Goal: Transaction & Acquisition: Purchase product/service

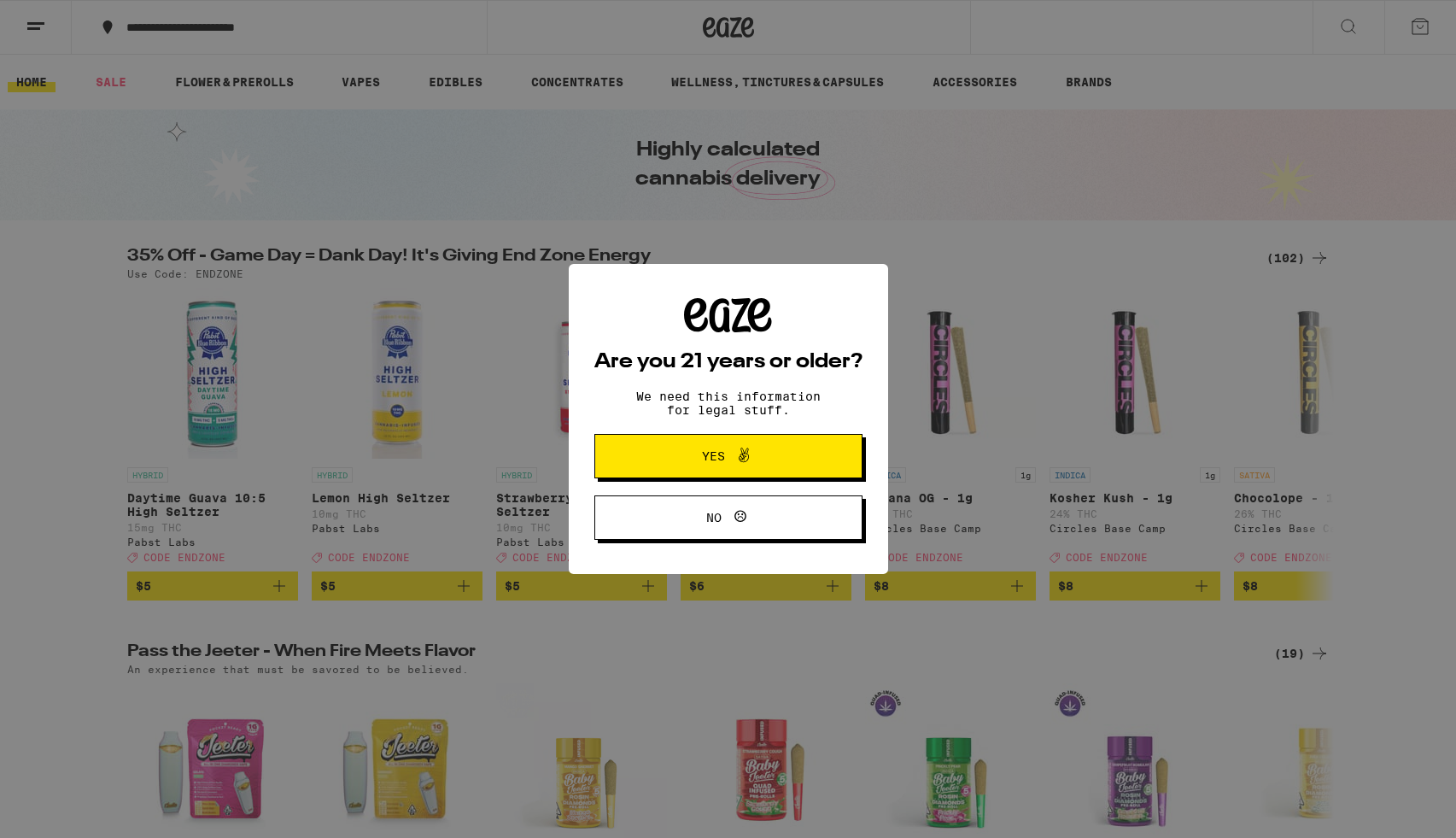
click at [704, 461] on span "Yes" at bounding box center [713, 455] width 23 height 12
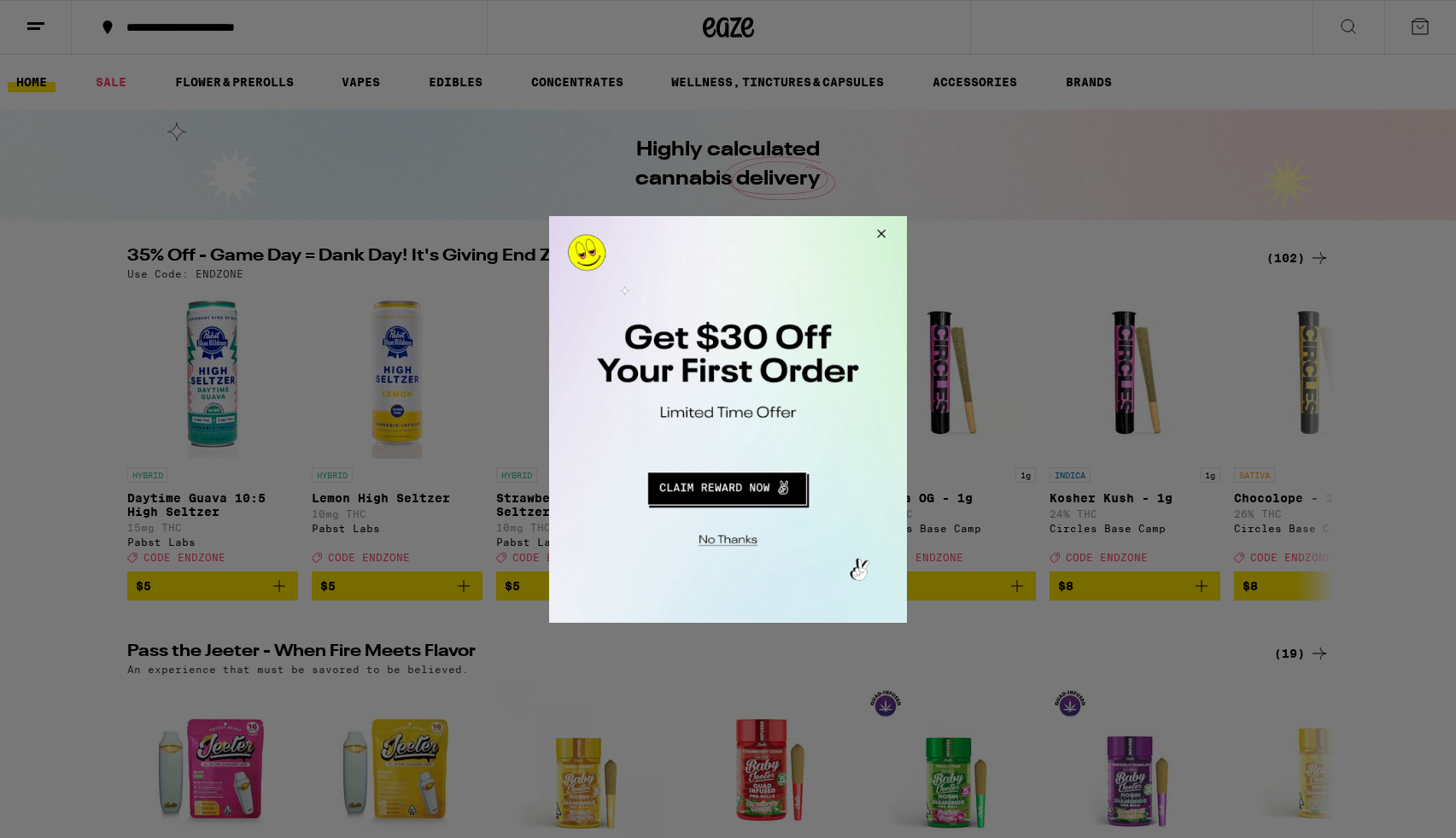
click at [49, 28] on div at bounding box center [728, 419] width 1456 height 838
click at [879, 232] on button "Close Modal" at bounding box center [879, 236] width 46 height 41
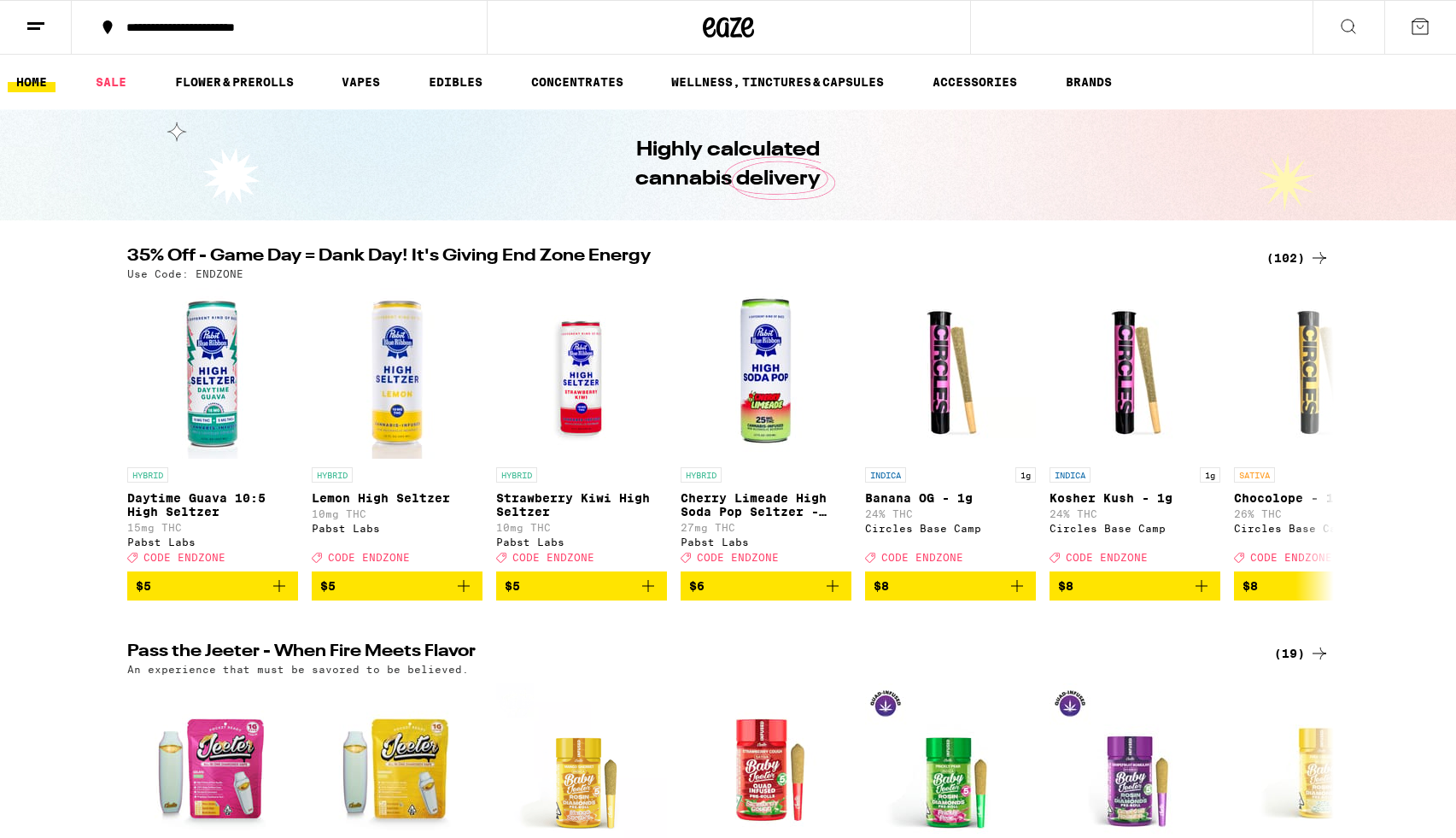
click at [31, 23] on line at bounding box center [36, 23] width 17 height 0
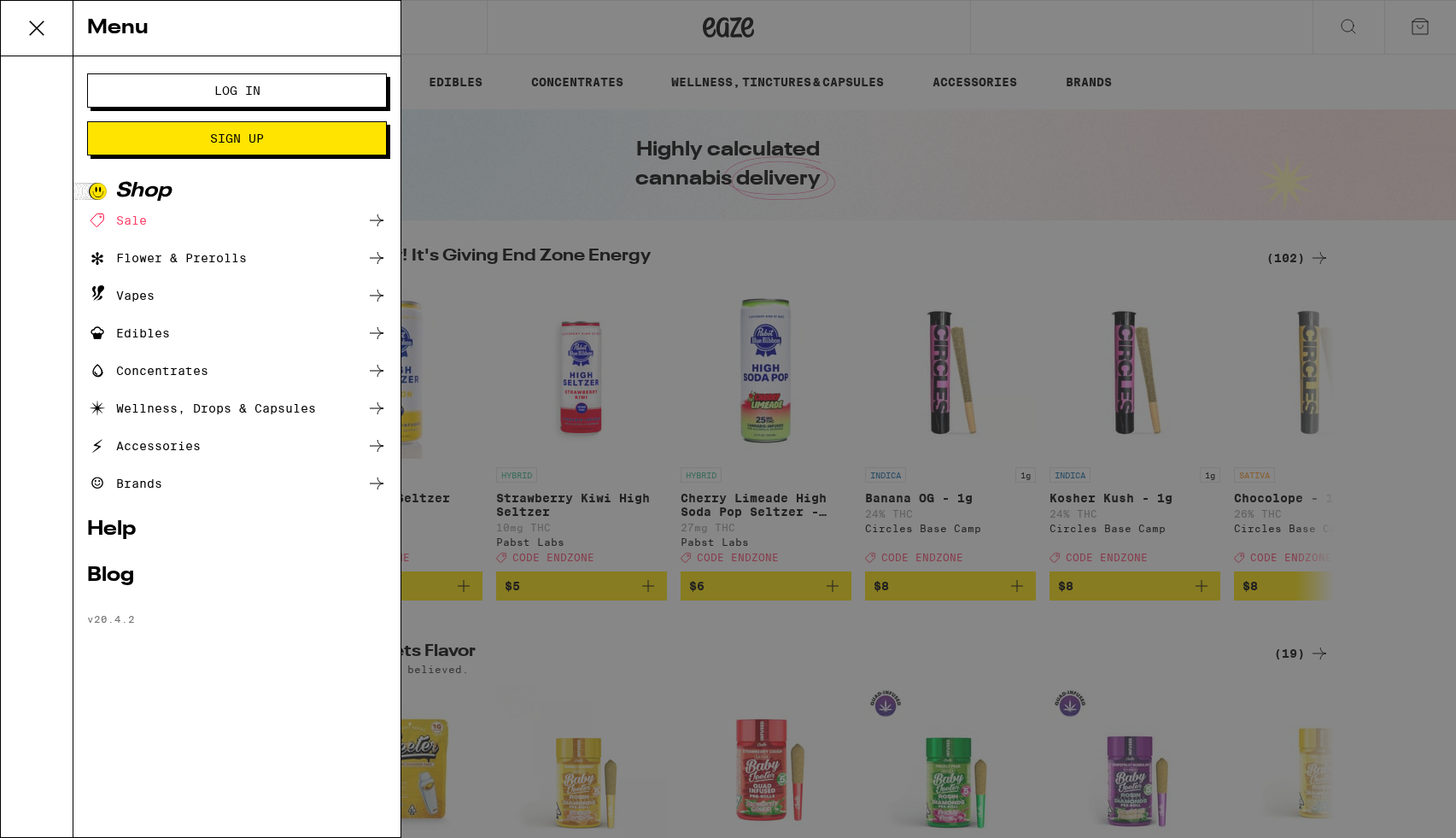
click at [242, 93] on span "Log In" at bounding box center [238, 90] width 46 height 12
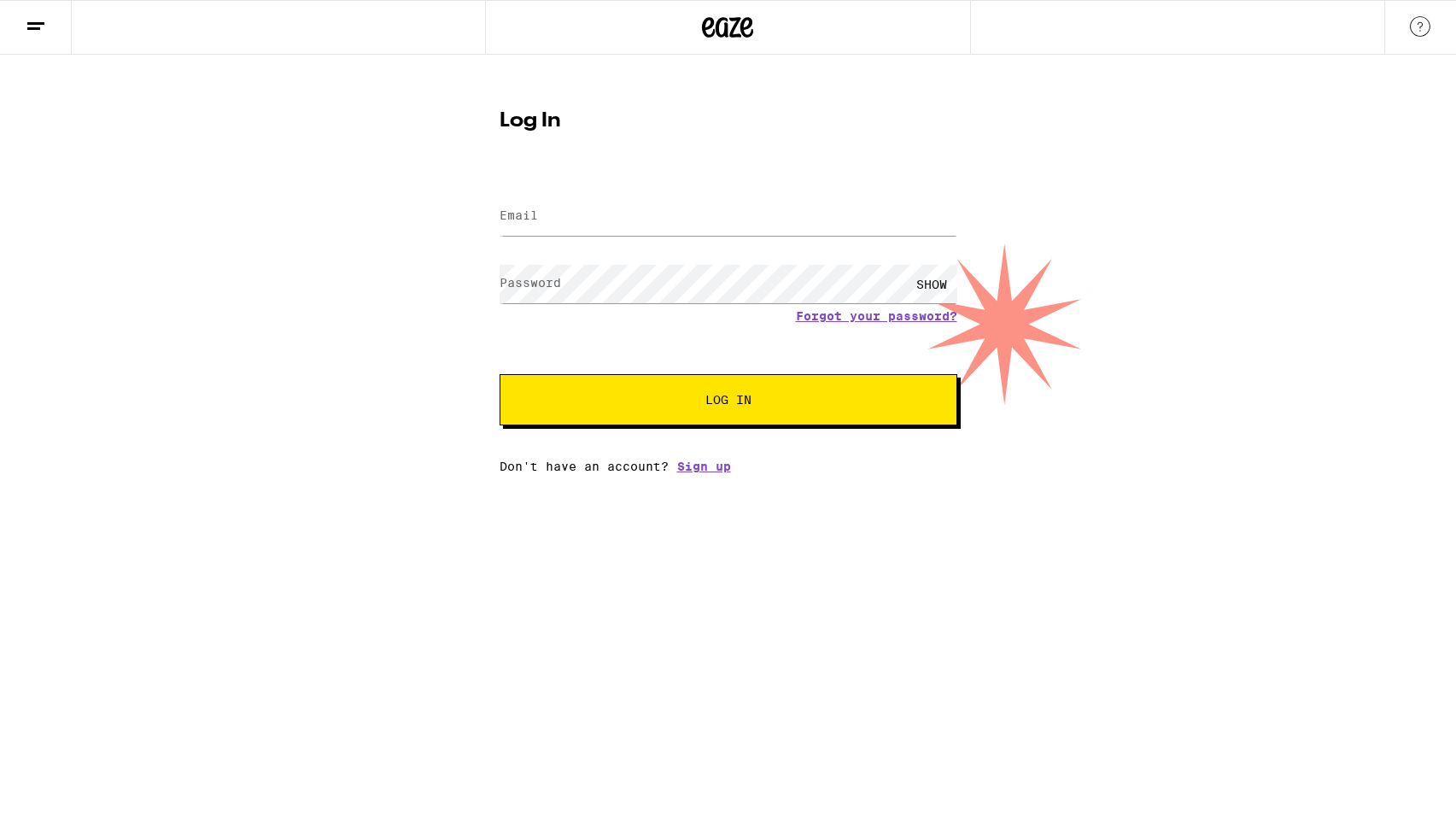
click at [534, 219] on label "Email" at bounding box center [518, 215] width 38 height 13
type input "[EMAIL_ADDRESS][DOMAIN_NAME]"
click at [500, 374] on button "Log In" at bounding box center [728, 400] width 458 height 52
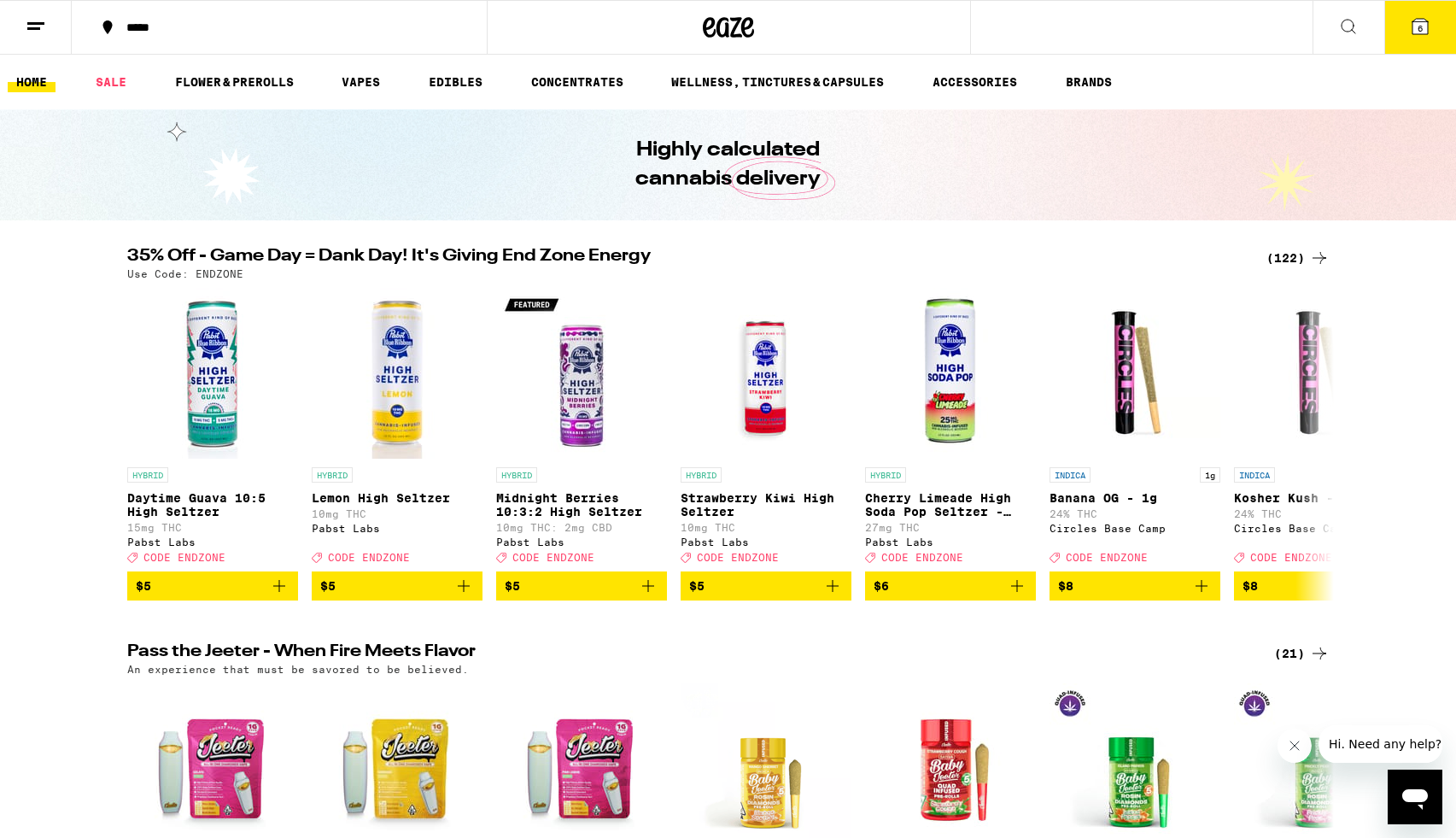
click at [1318, 253] on icon at bounding box center [1319, 257] width 20 height 20
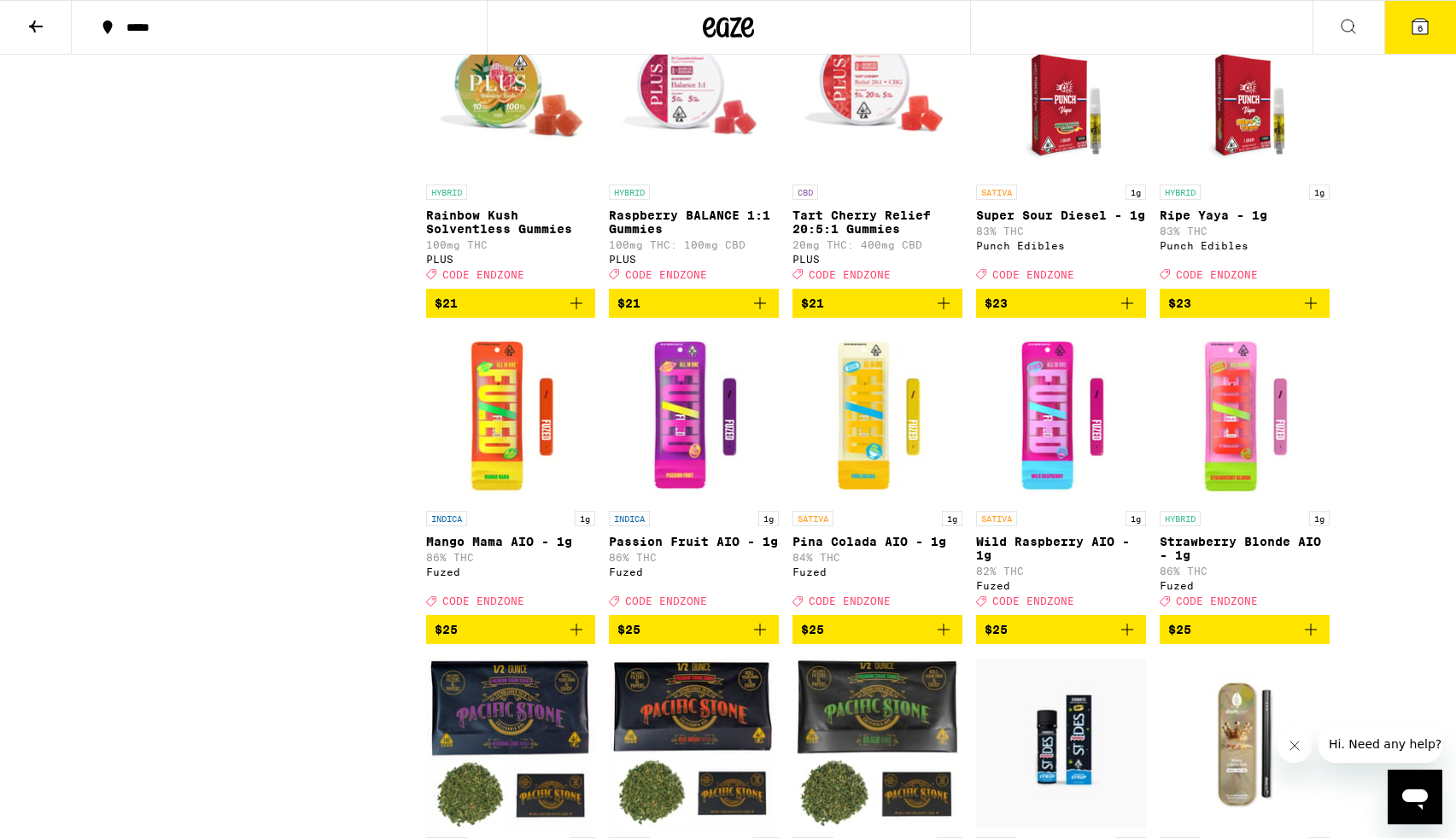
scroll to position [3499, 0]
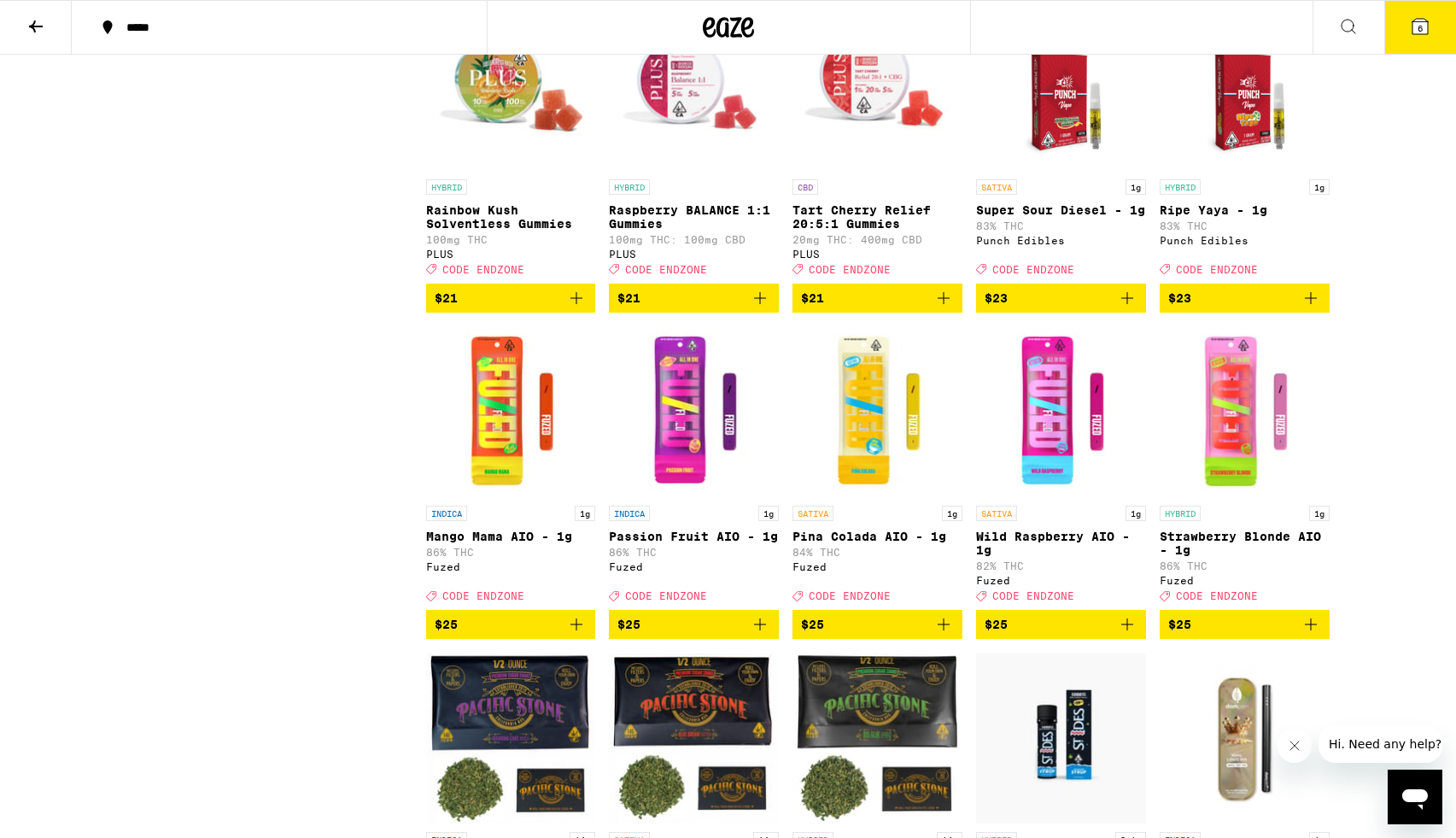
click at [1318, 308] on icon "Add to bag" at bounding box center [1311, 297] width 20 height 20
click at [1129, 308] on icon "Add to bag" at bounding box center [1127, 297] width 20 height 20
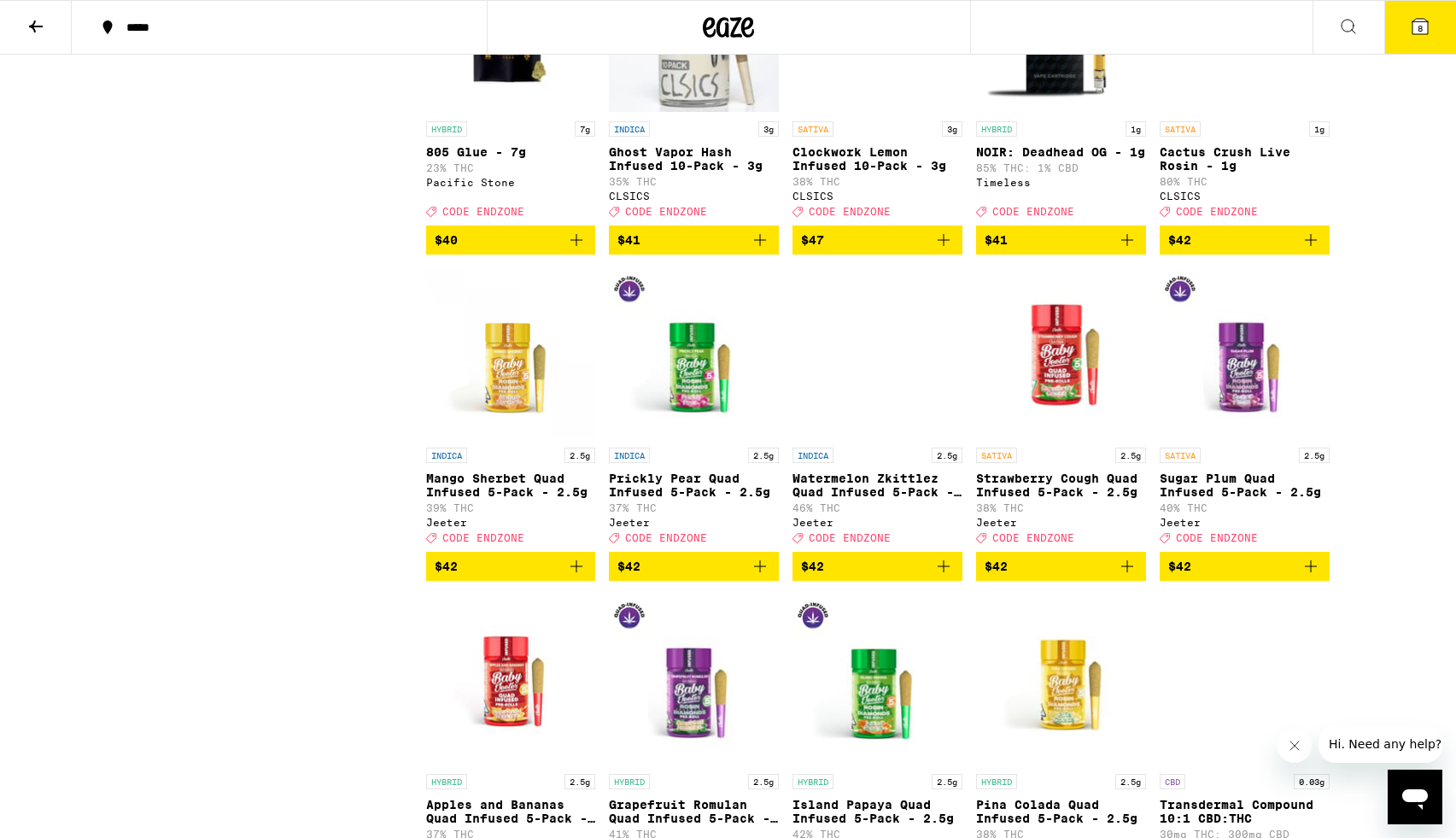
scroll to position [6173, 0]
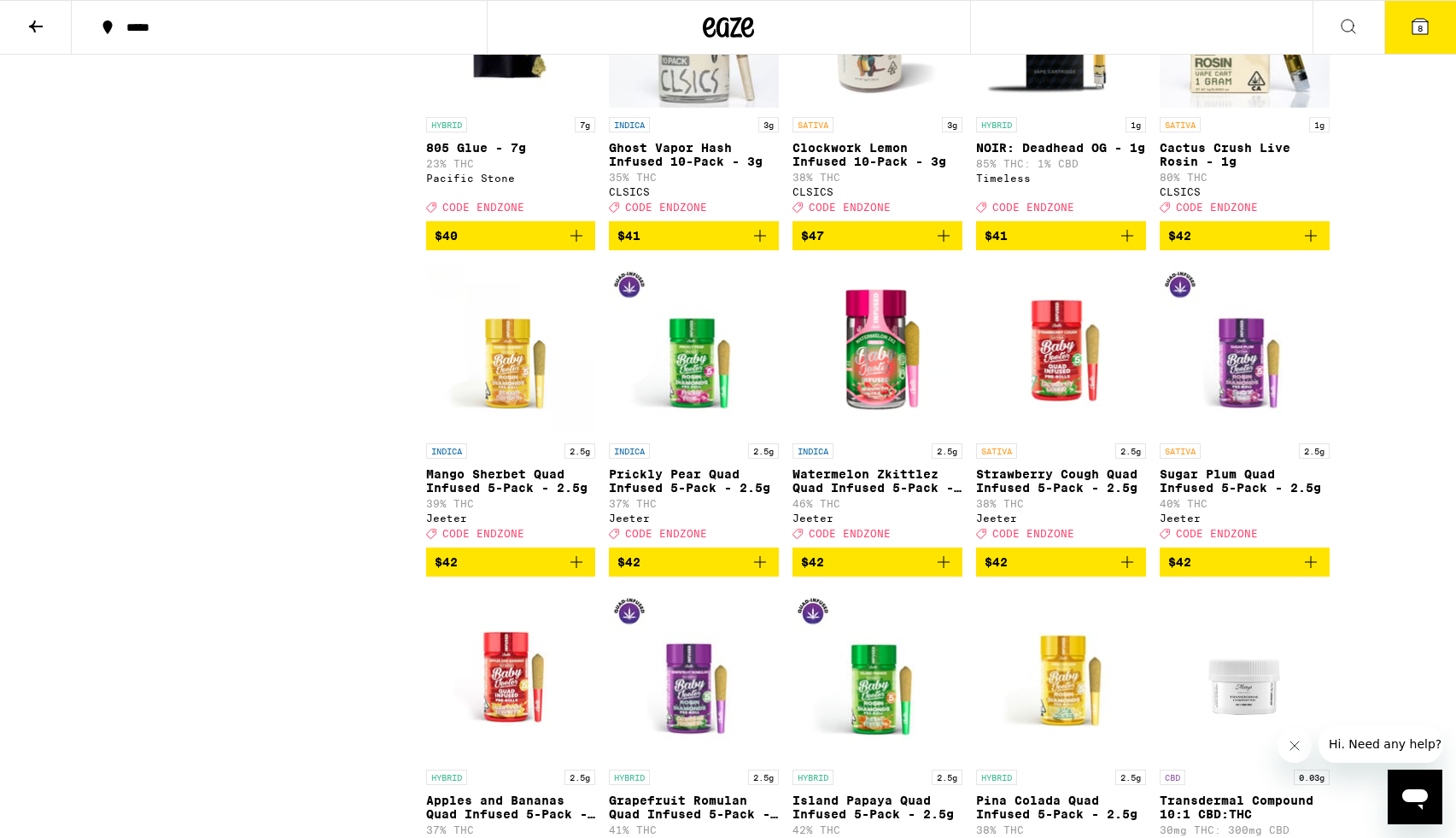
click at [1133, 246] on icon "Add to bag" at bounding box center [1127, 235] width 20 height 20
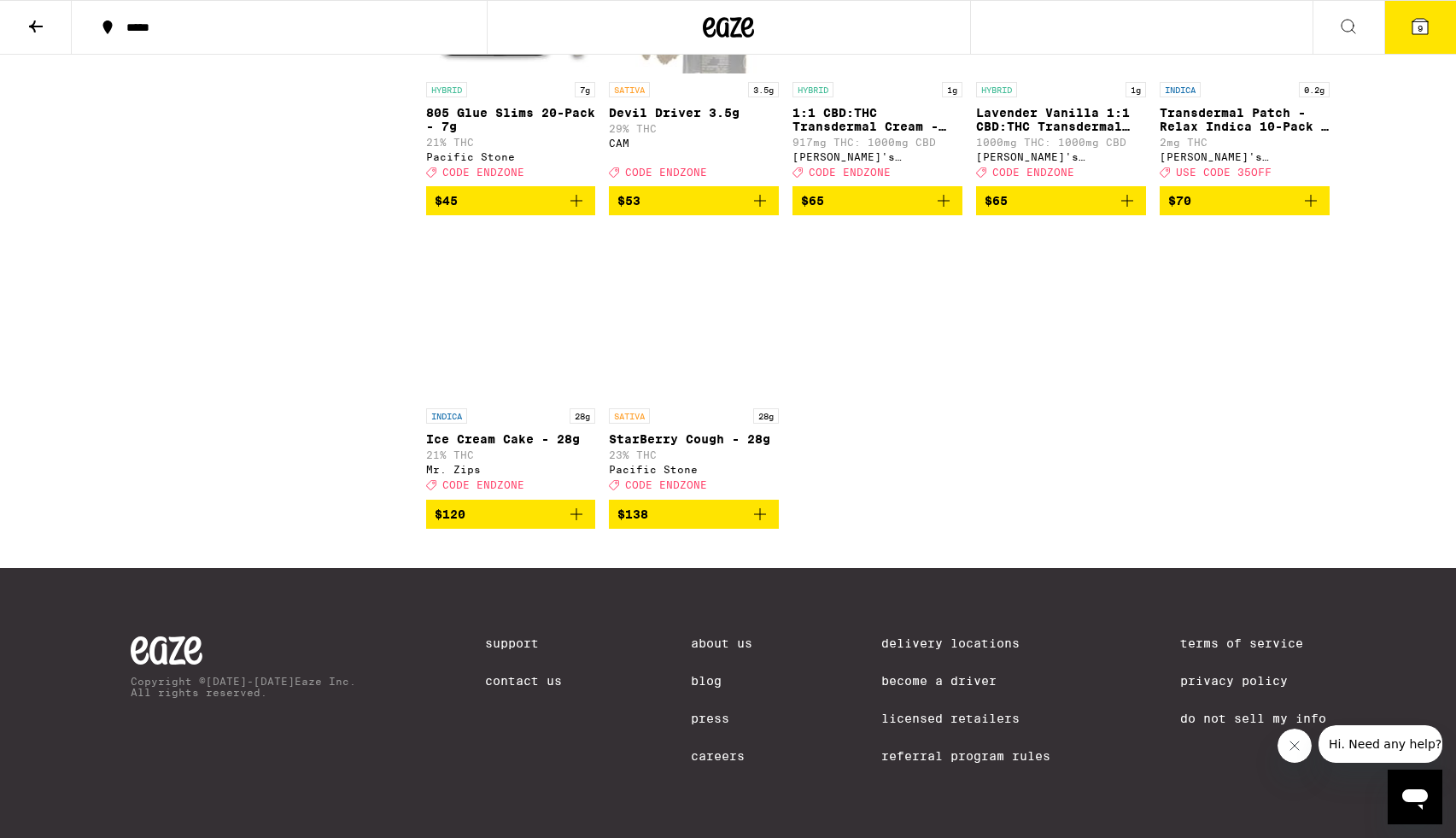
scroll to position [7898, 0]
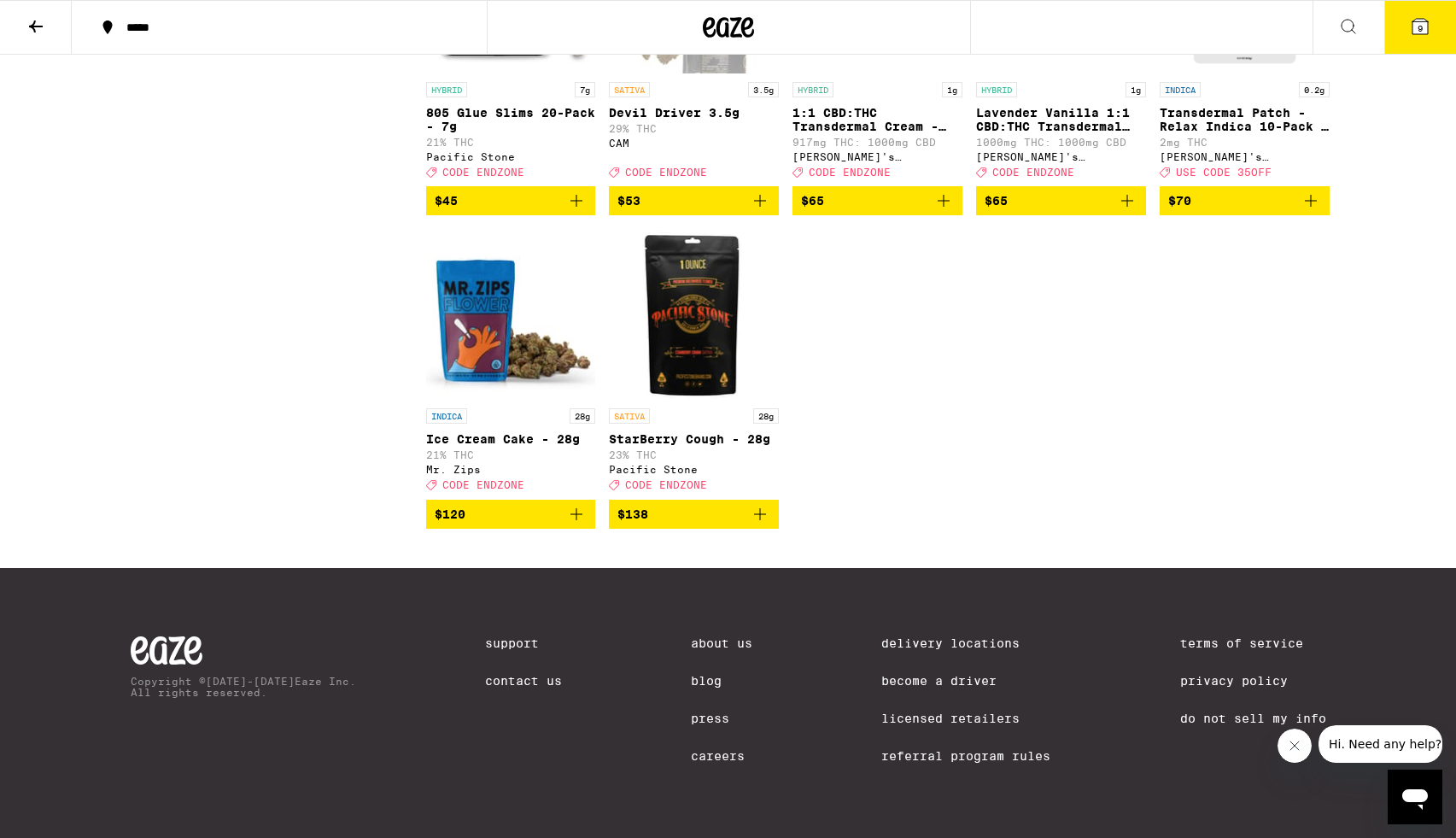
click at [1420, 30] on span "9" at bounding box center [1420, 28] width 5 height 11
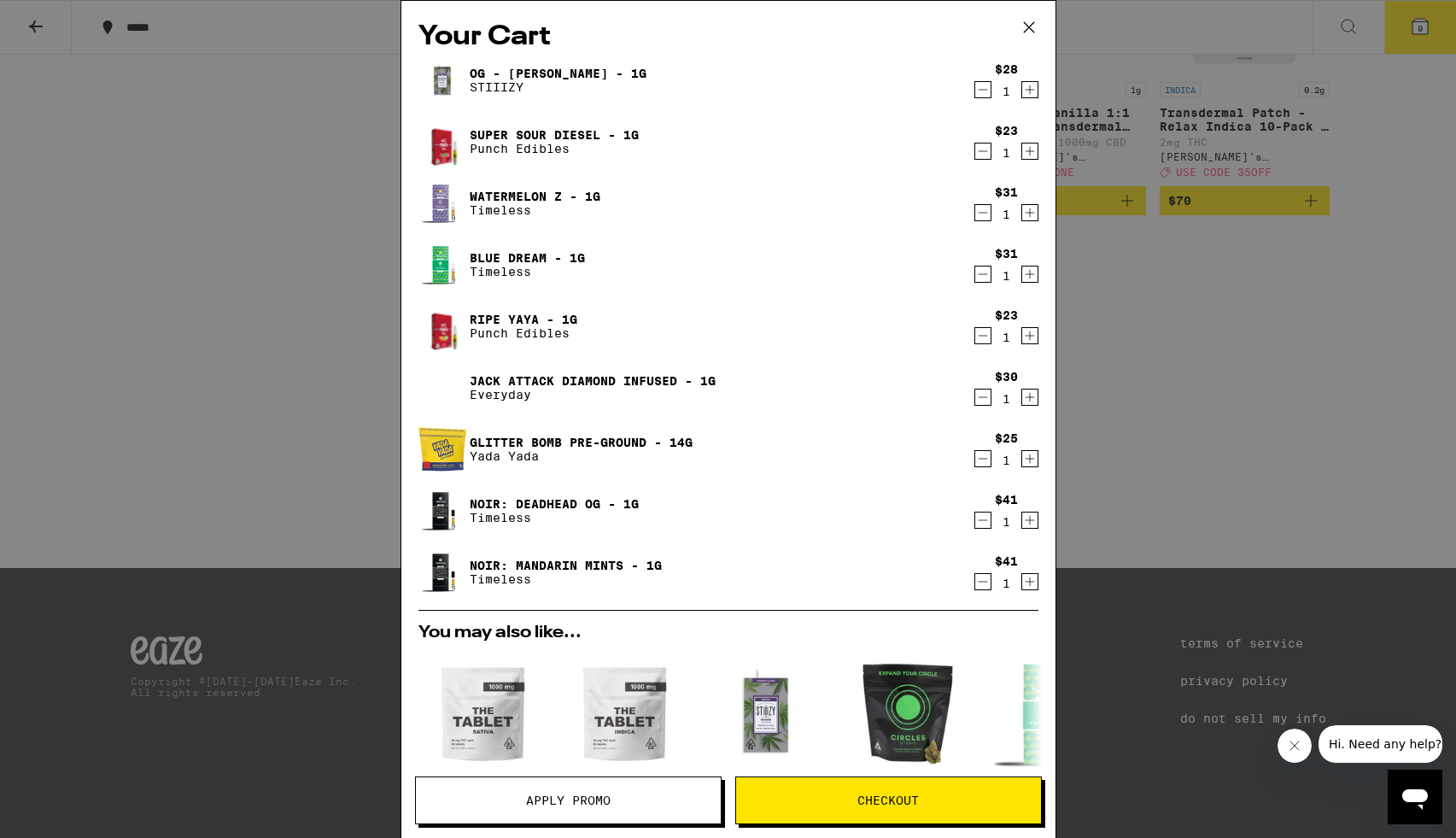
click at [986, 88] on icon "Decrement" at bounding box center [982, 89] width 15 height 20
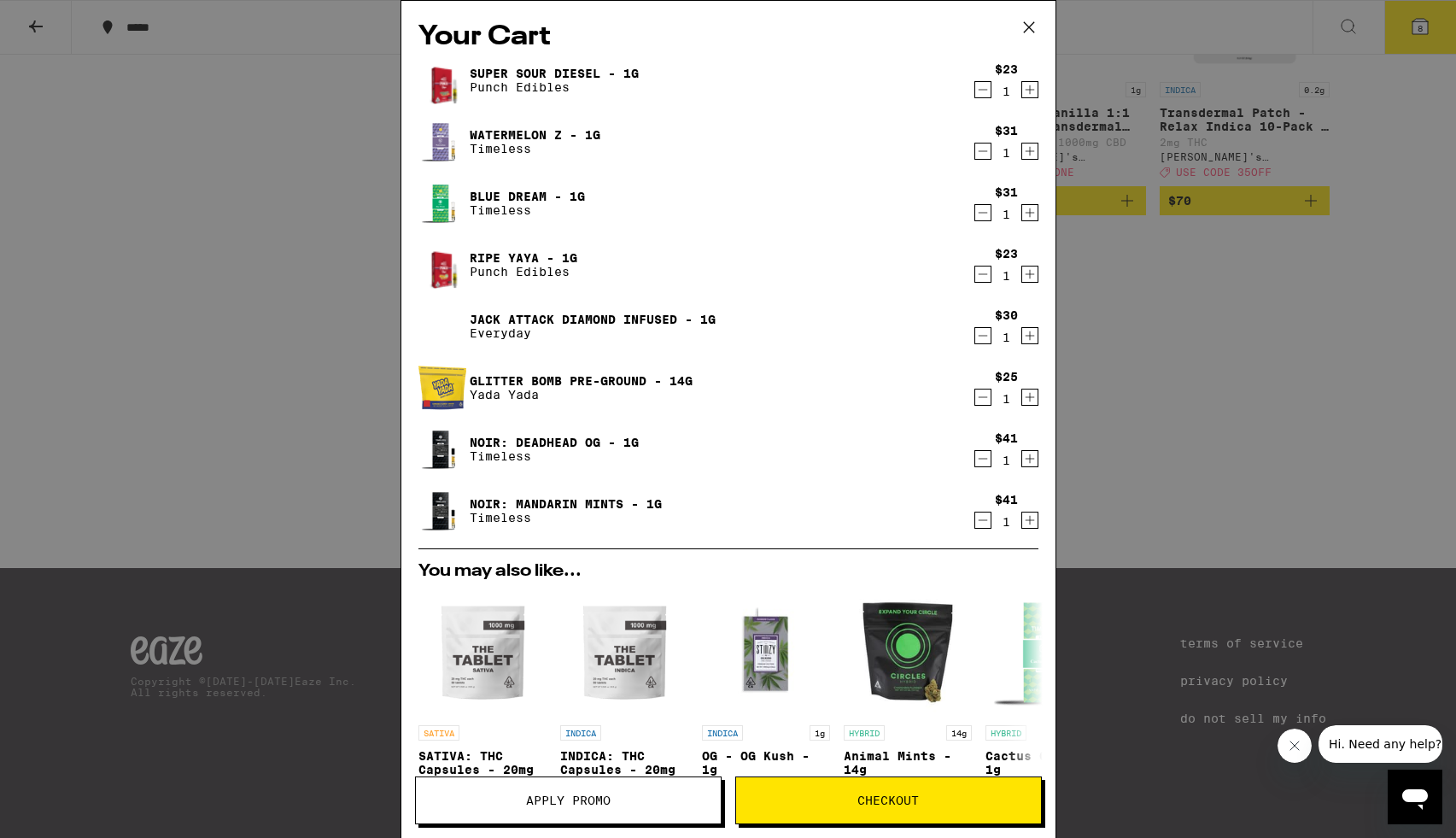
click at [986, 88] on icon "Decrement" at bounding box center [982, 89] width 15 height 20
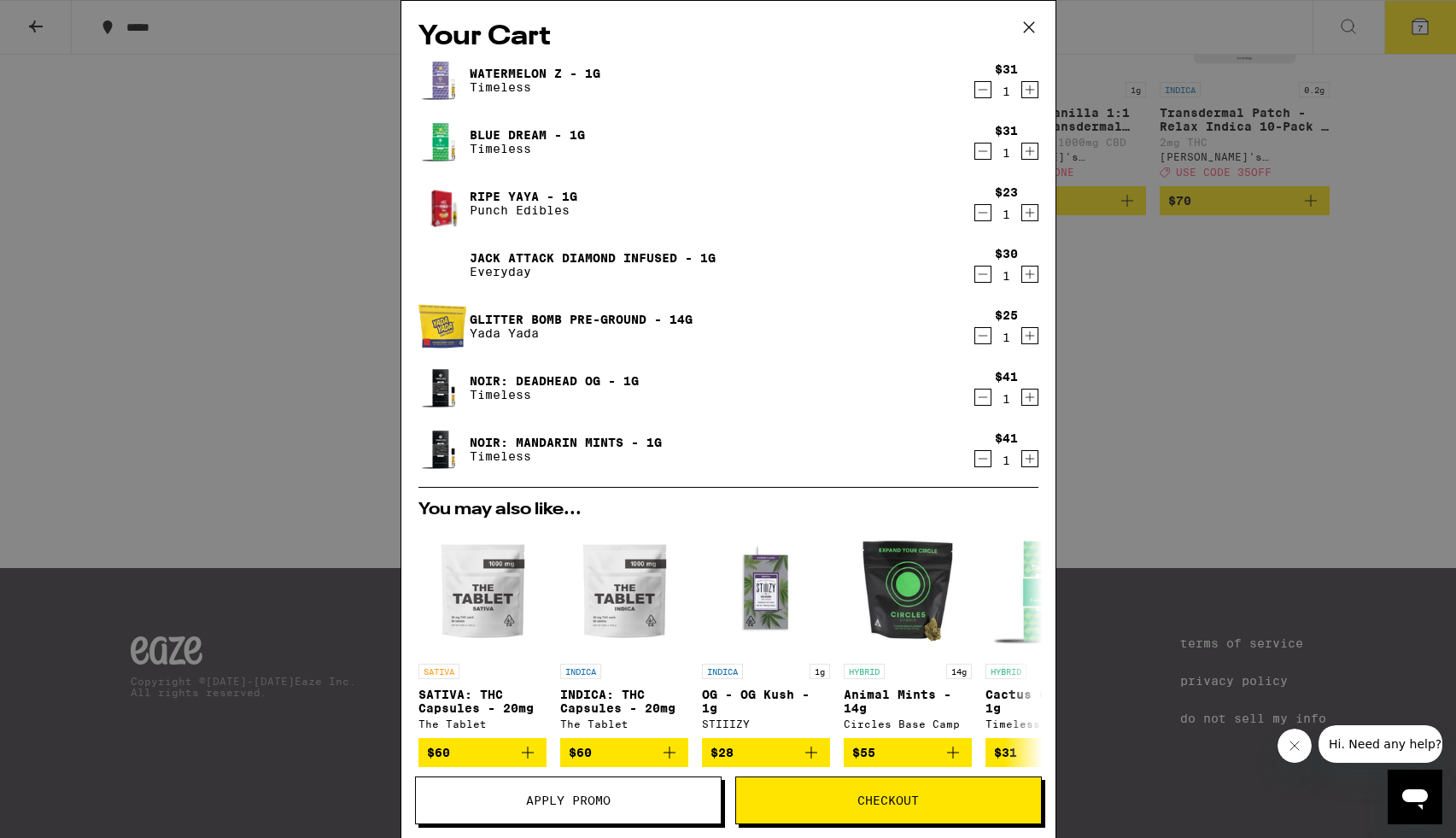
click at [986, 88] on icon "Decrement" at bounding box center [982, 89] width 15 height 20
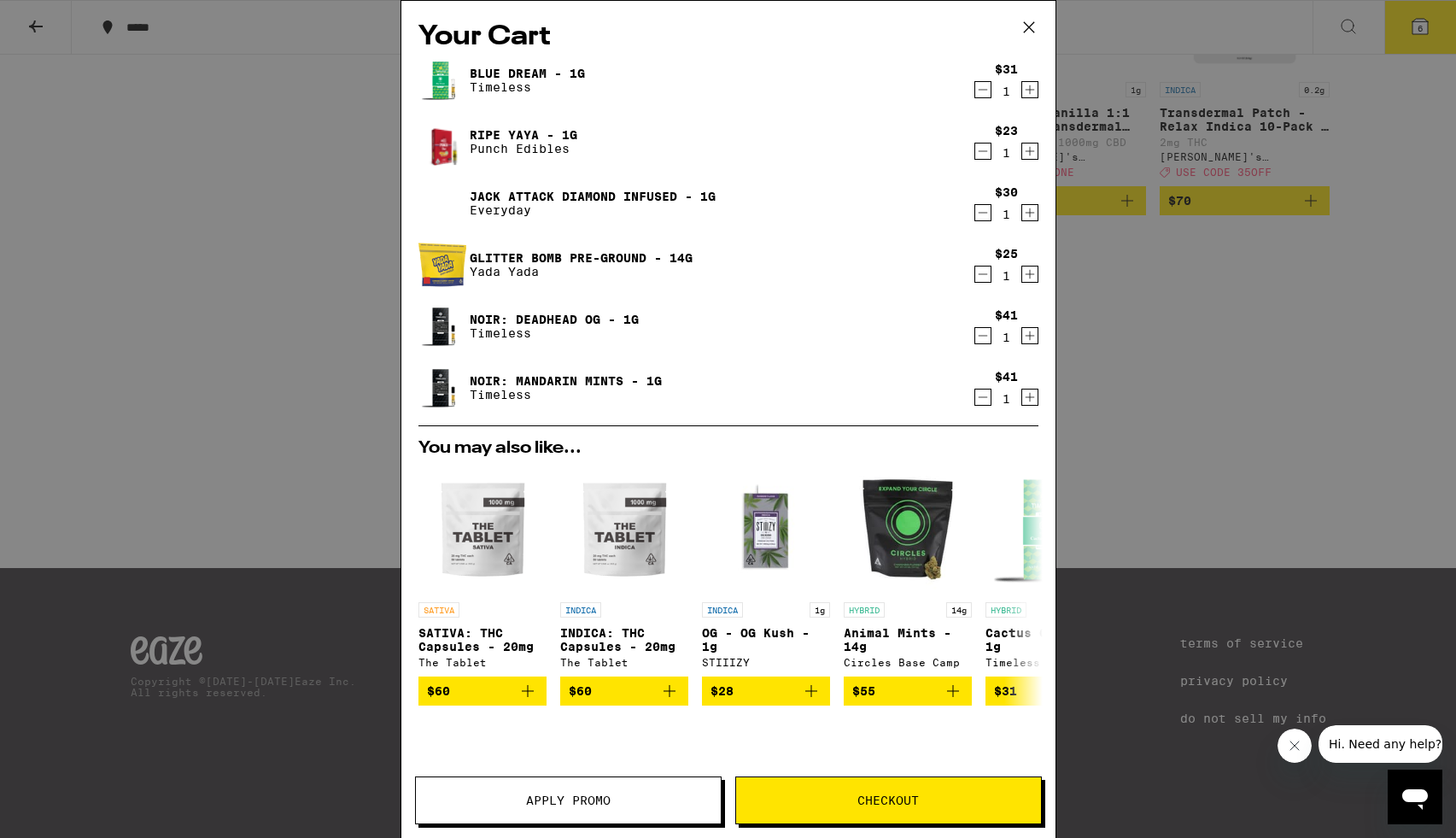
click at [986, 88] on icon "Decrement" at bounding box center [982, 89] width 15 height 20
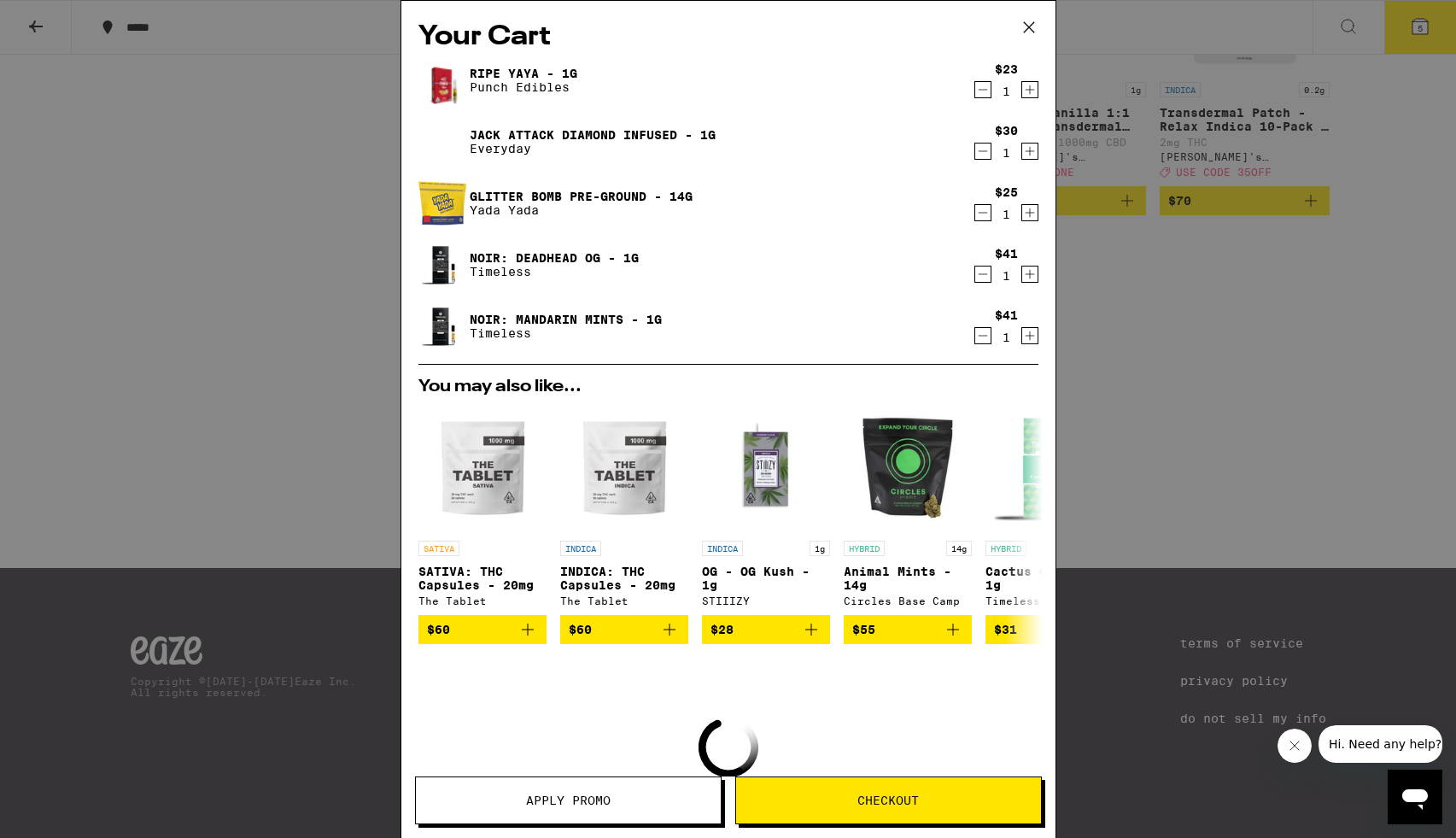
click at [983, 148] on icon "Decrement" at bounding box center [982, 151] width 15 height 20
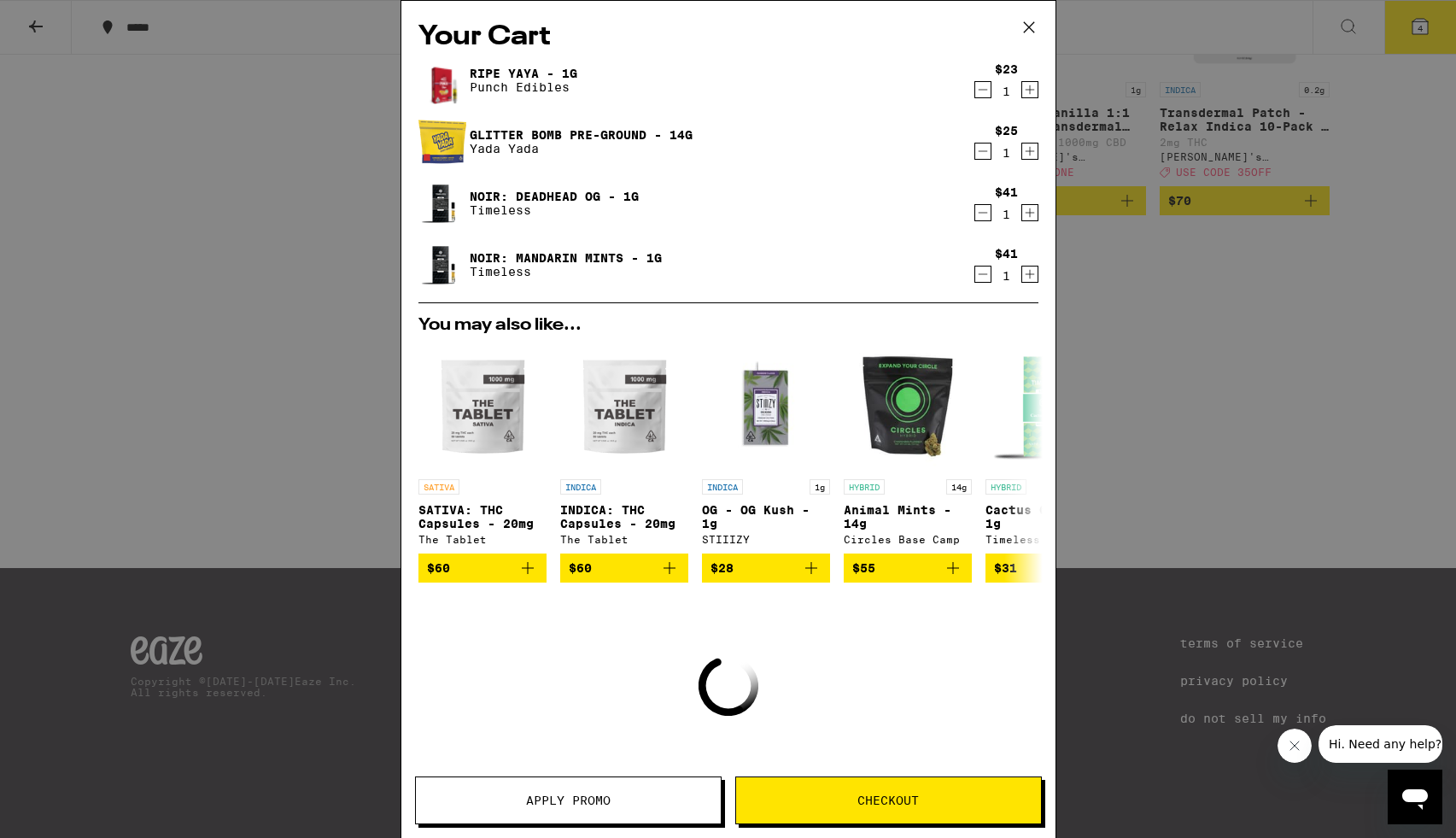
click at [983, 148] on icon "Decrement" at bounding box center [982, 151] width 15 height 20
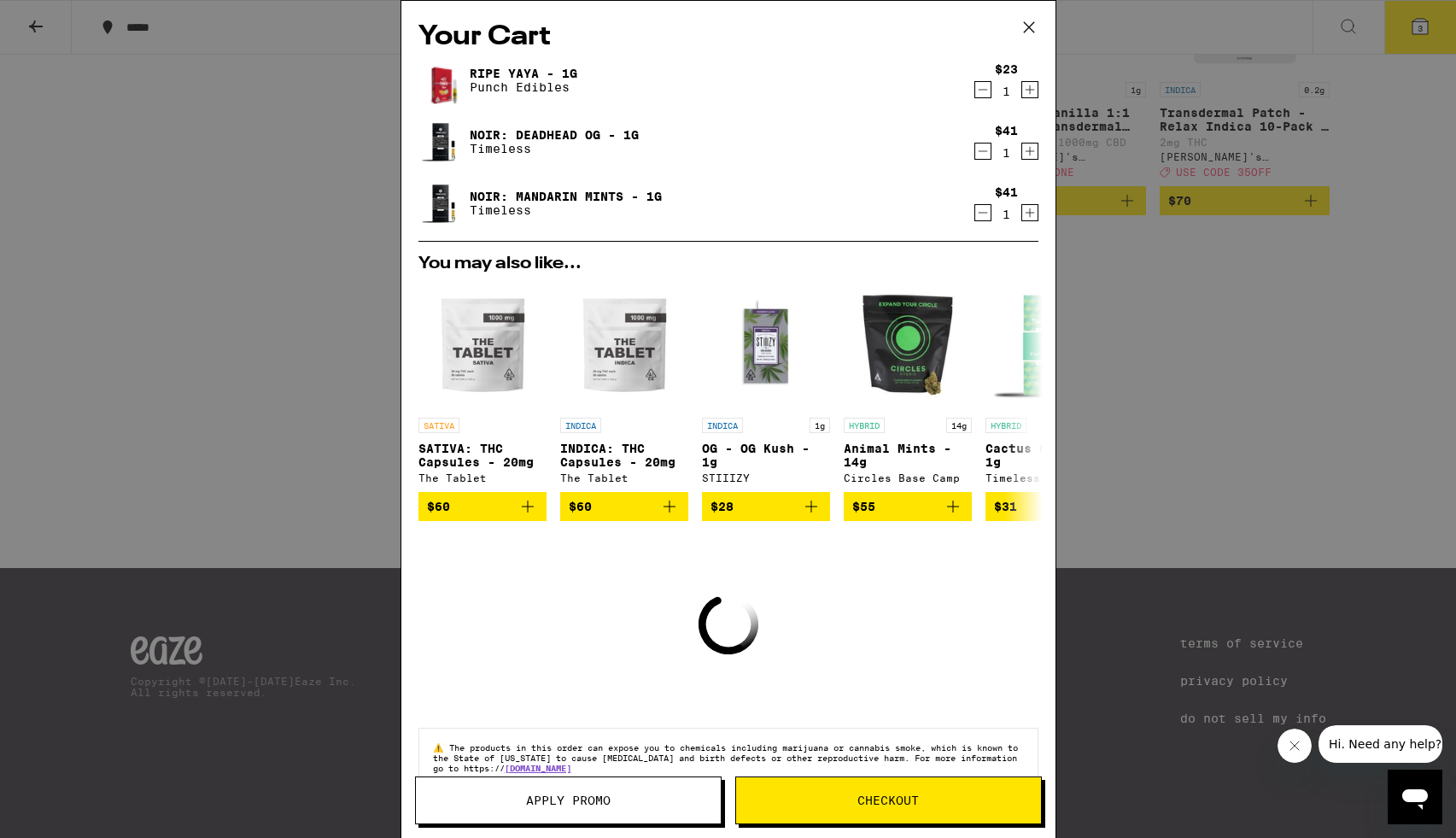
click at [986, 212] on icon "Decrement" at bounding box center [982, 212] width 15 height 20
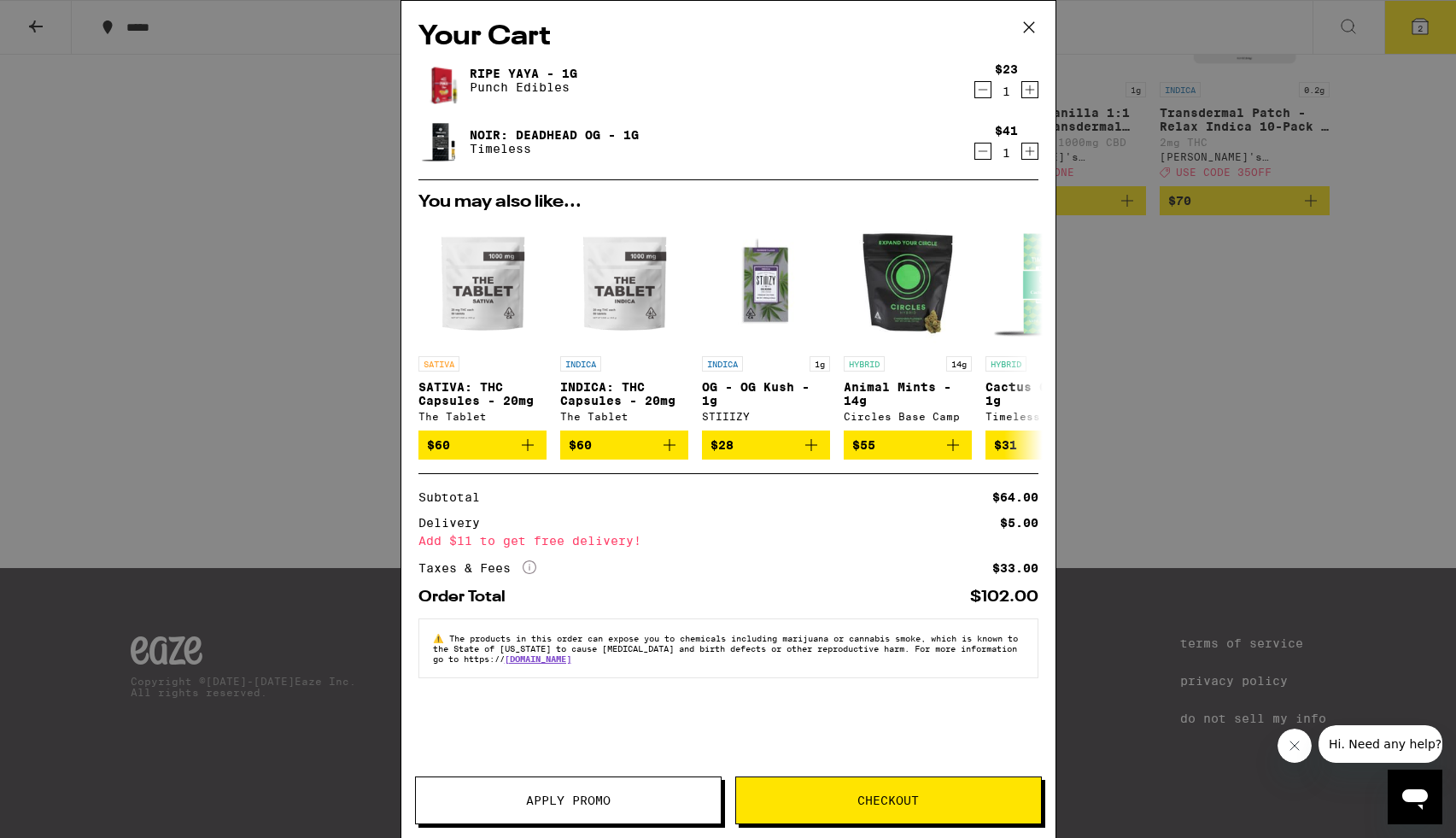
click at [1030, 23] on icon at bounding box center [1029, 27] width 26 height 26
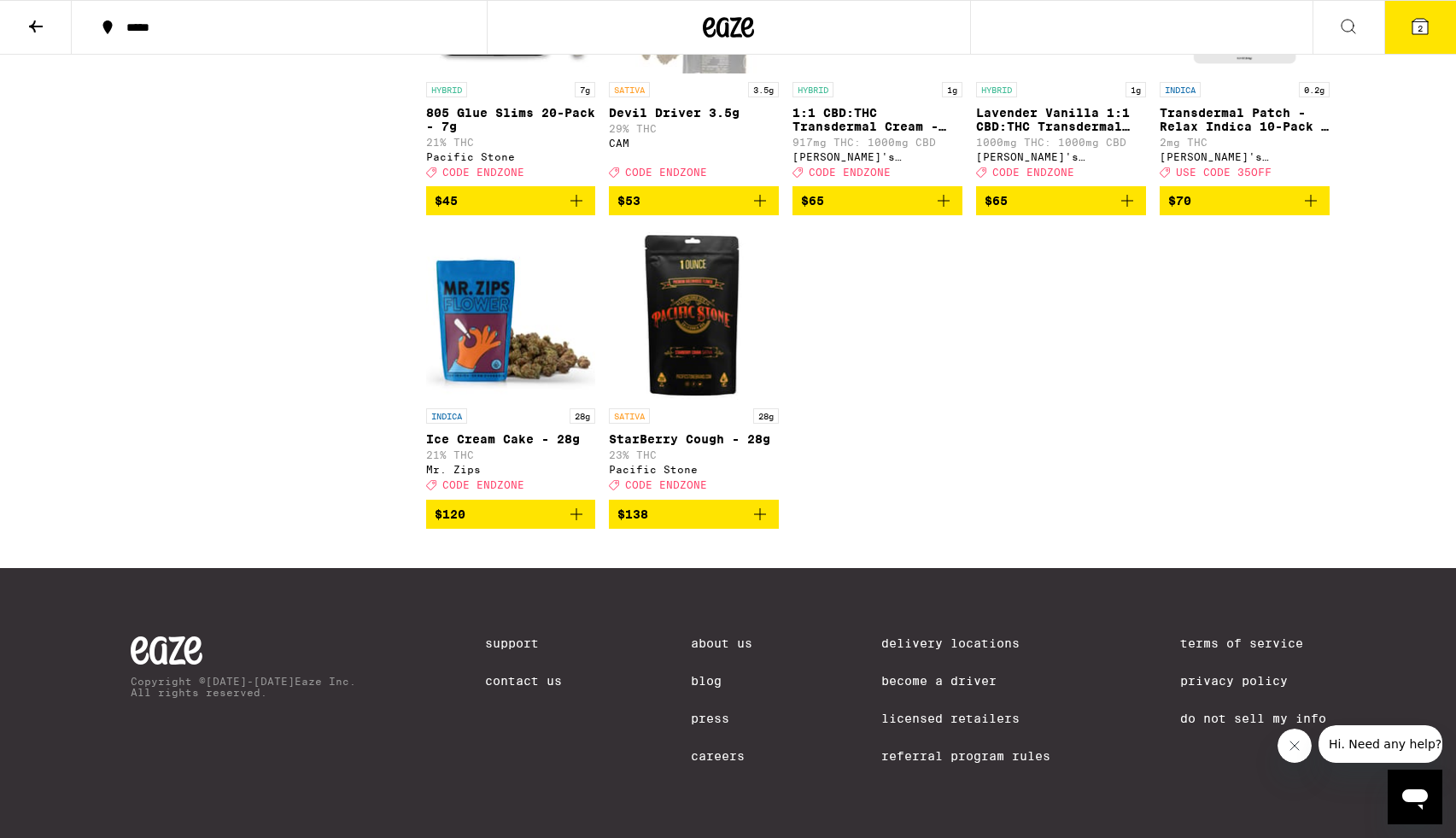
click at [579, 520] on icon "Add to bag" at bounding box center [576, 514] width 12 height 12
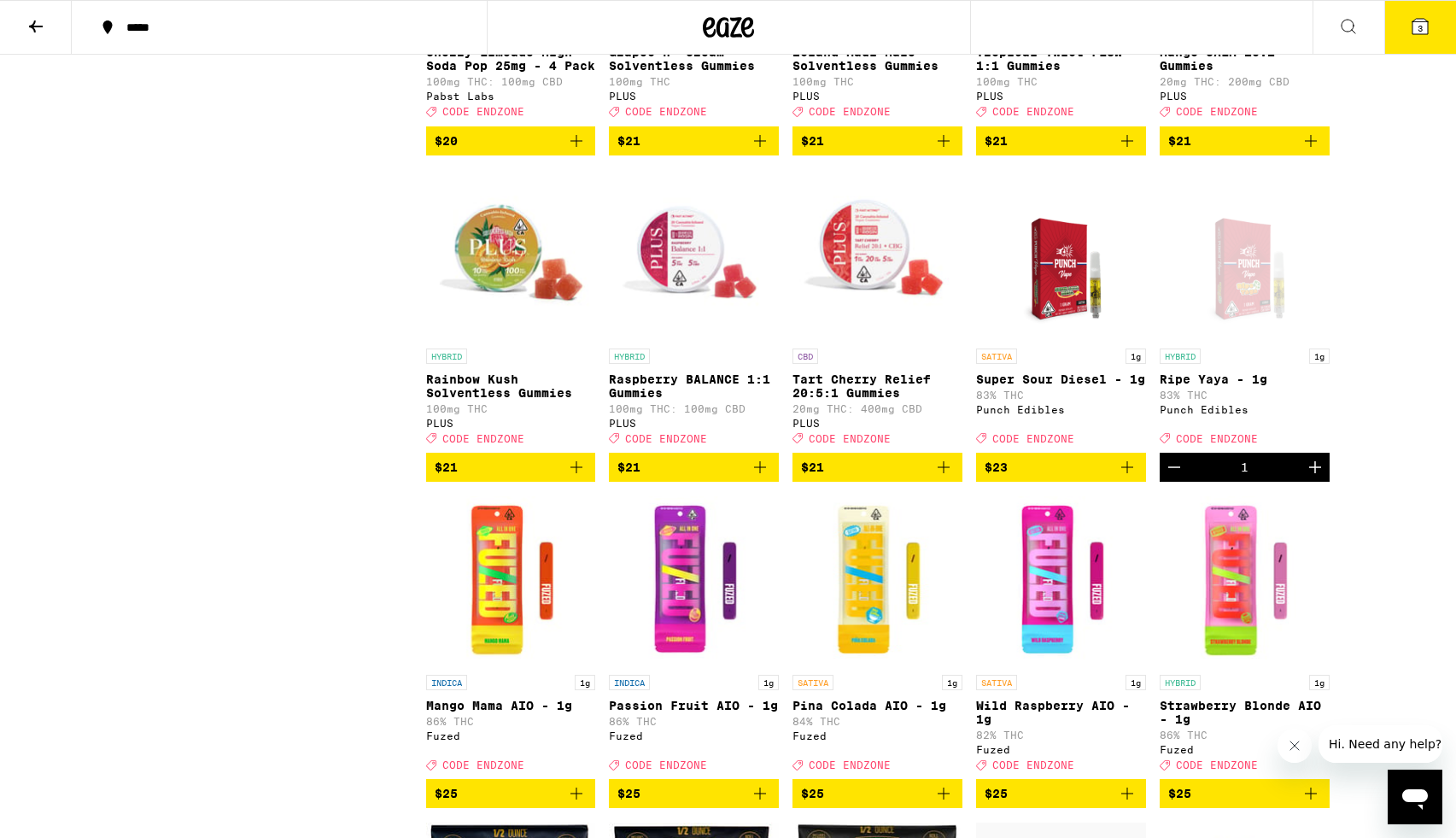
scroll to position [3332, 0]
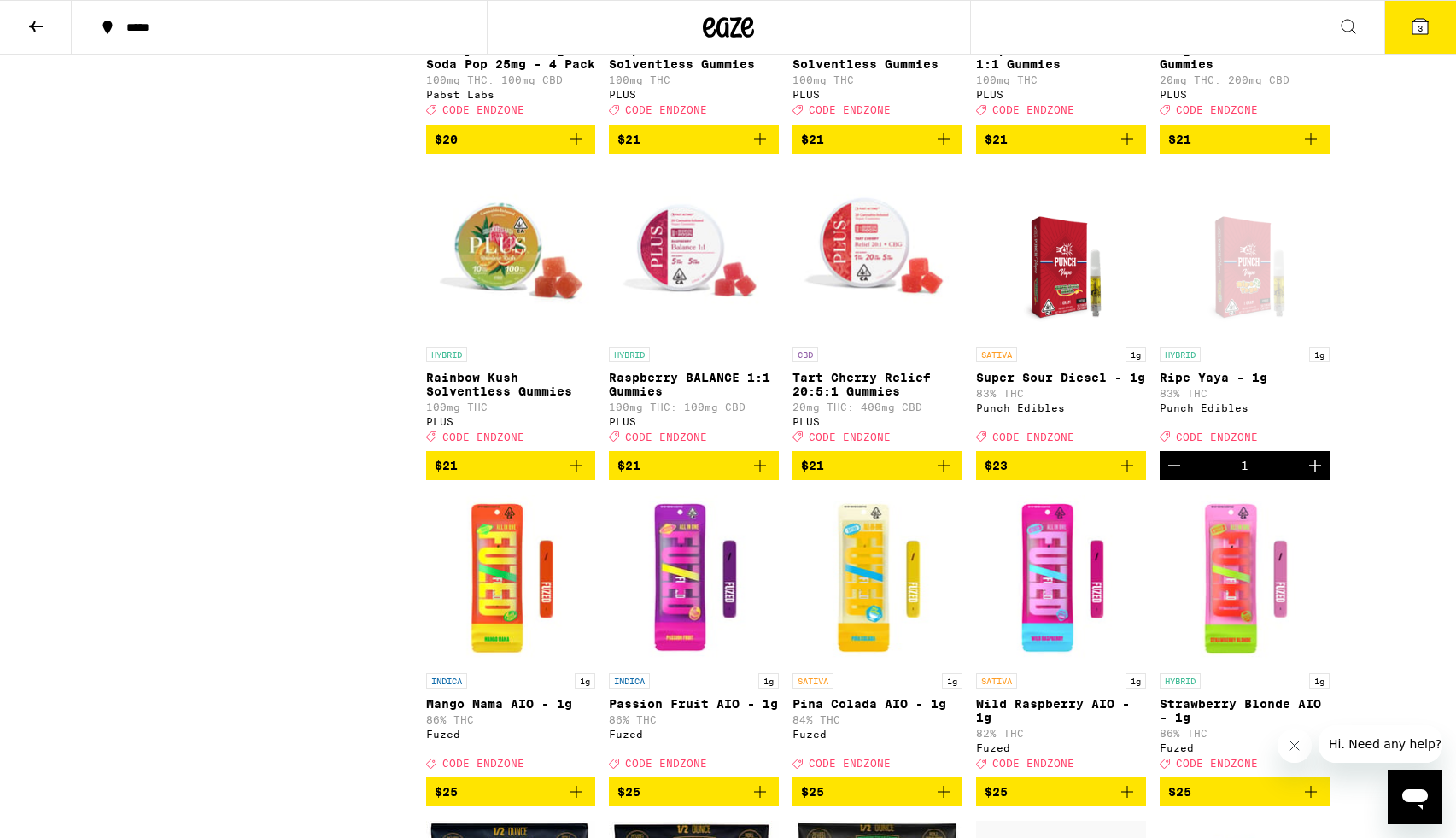
click at [1132, 476] on icon "Add to bag" at bounding box center [1127, 465] width 20 height 20
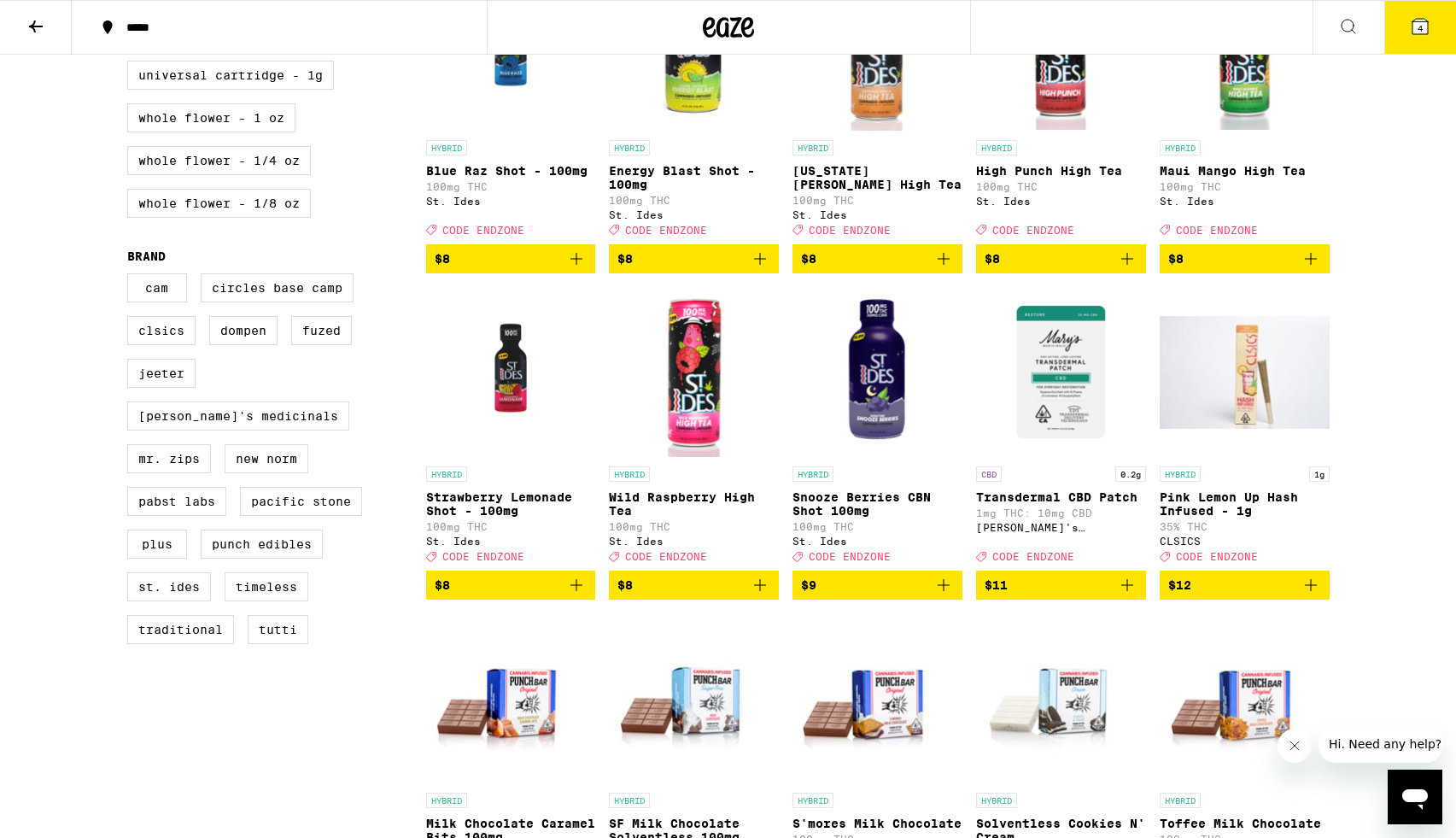
scroll to position [914, 0]
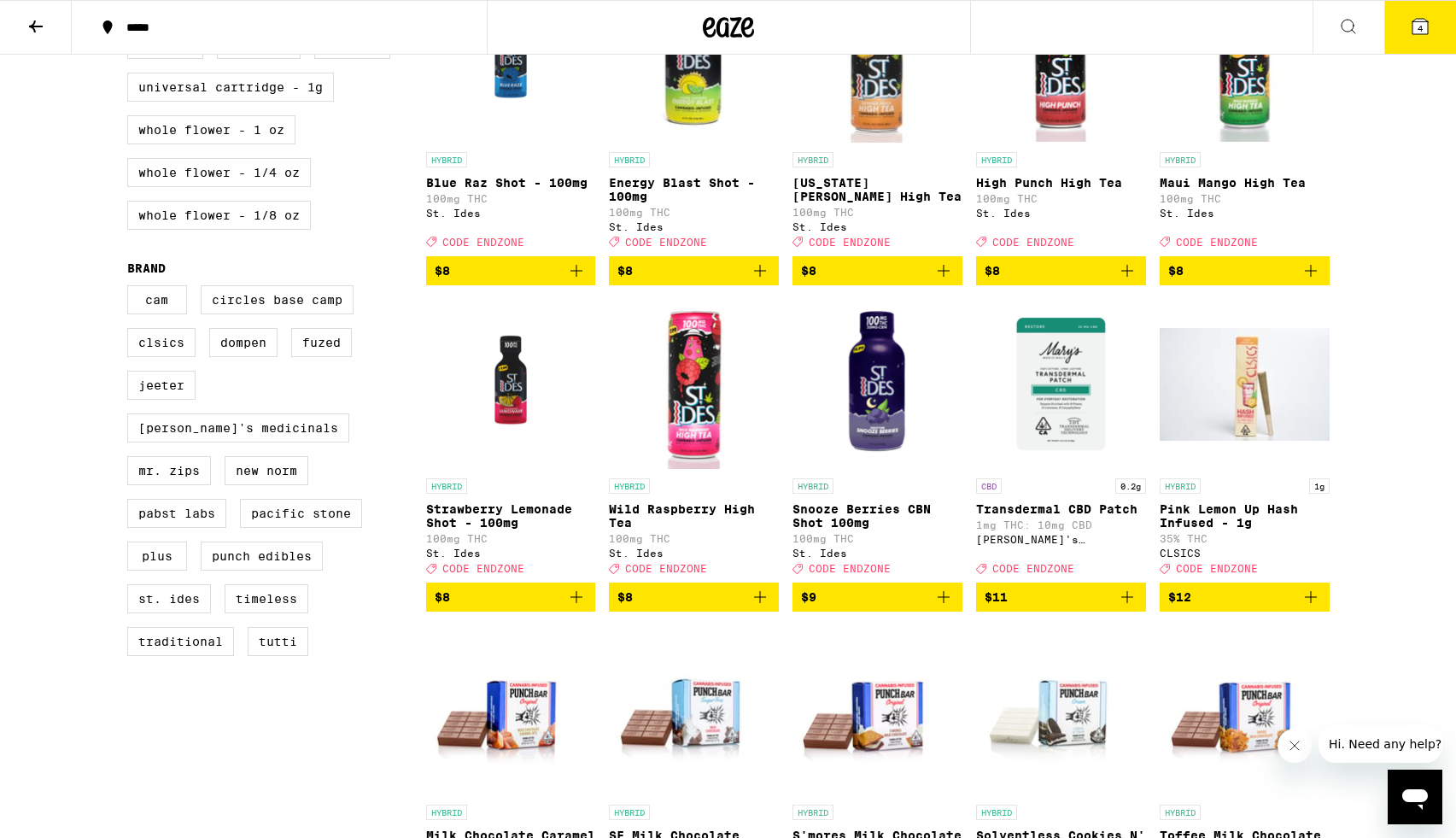
click at [1423, 23] on span "4" at bounding box center [1420, 28] width 5 height 11
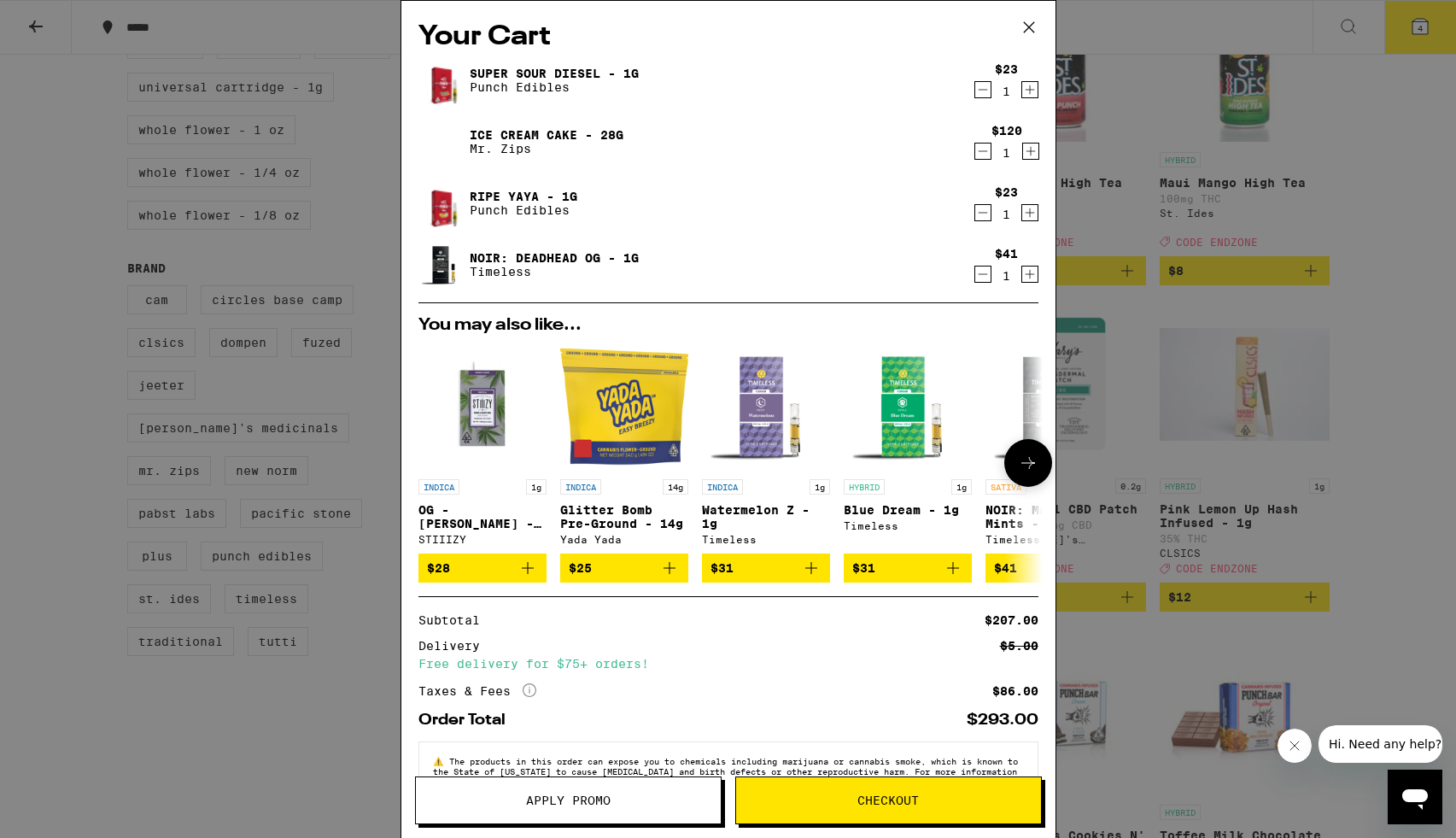
scroll to position [55, 0]
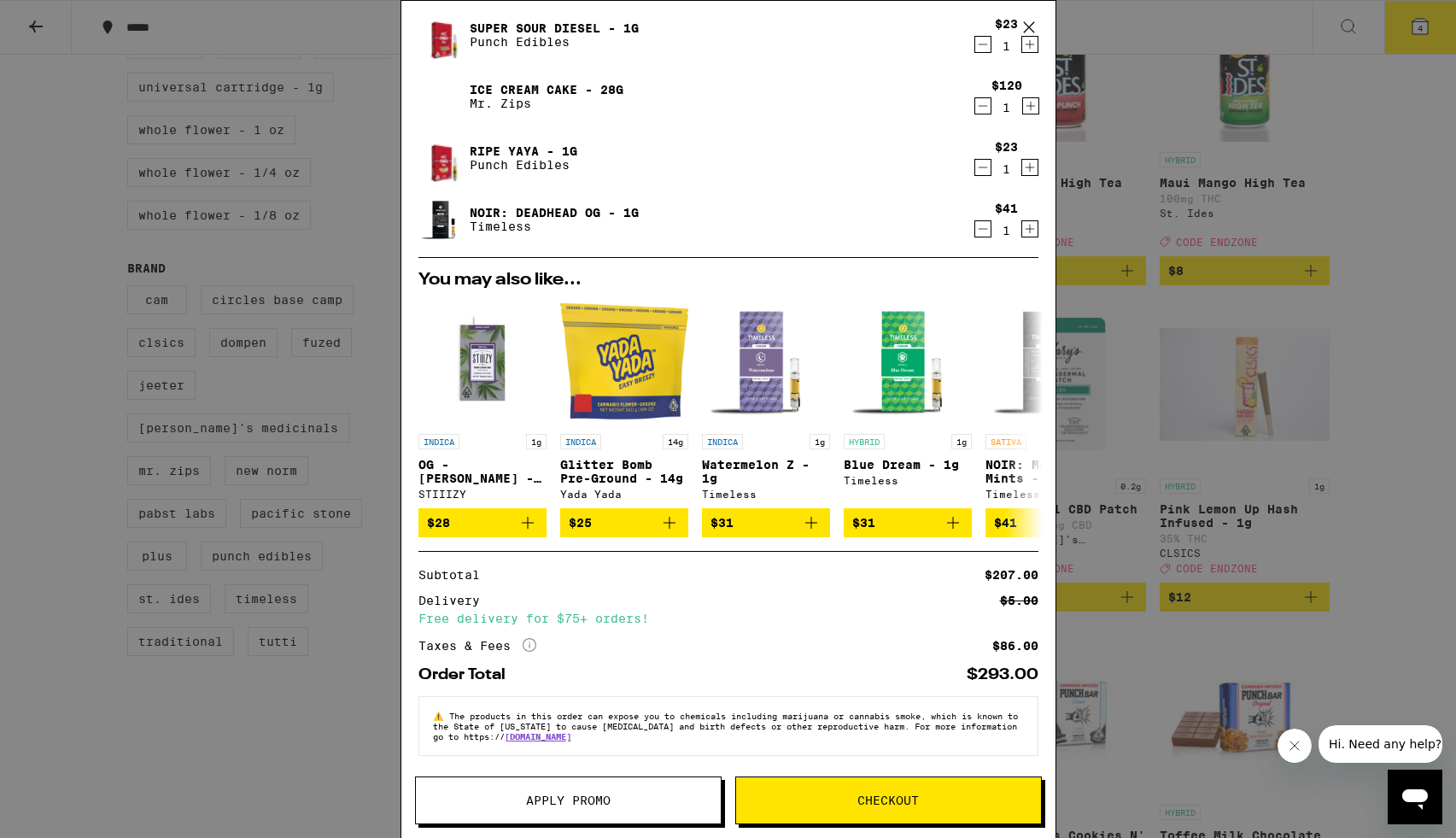
click at [582, 800] on span "Apply Promo" at bounding box center [568, 800] width 85 height 12
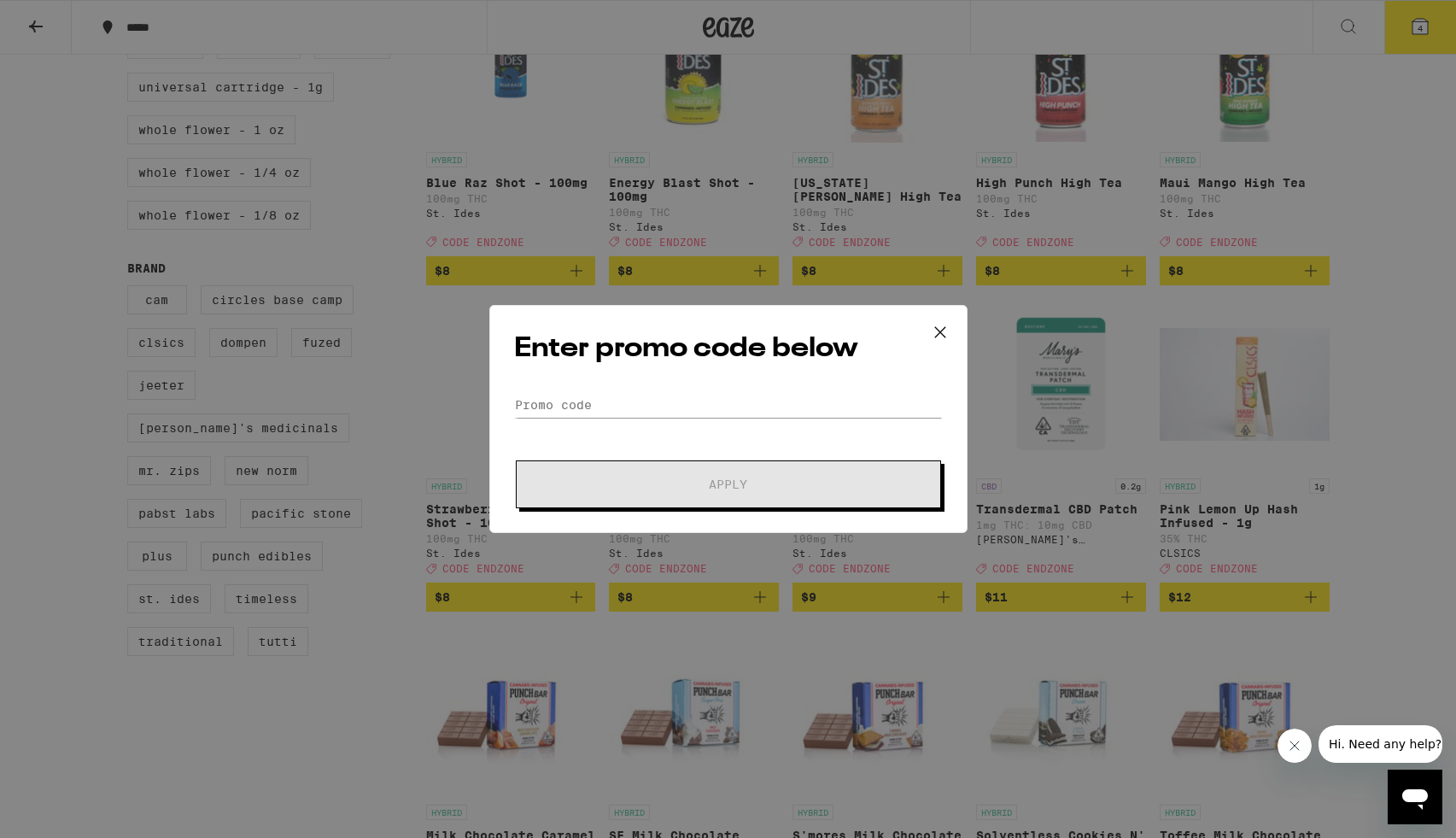
click at [628, 388] on div "Enter promo code below Promo Code Apply" at bounding box center [728, 419] width 478 height 228
click at [616, 398] on input "Promo Code" at bounding box center [728, 404] width 428 height 26
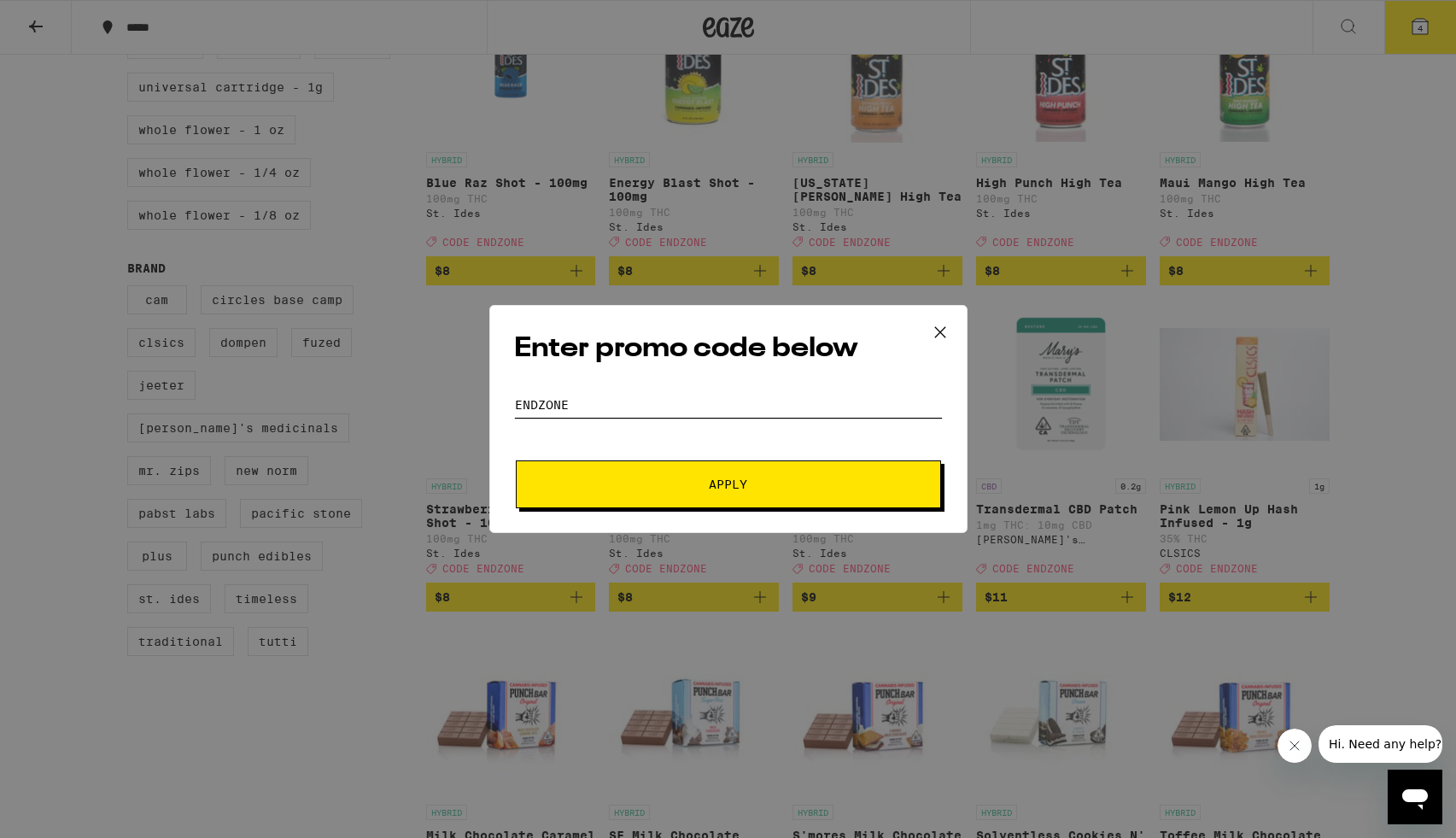
type input "endzone"
click at [724, 468] on button "Apply" at bounding box center [728, 484] width 426 height 48
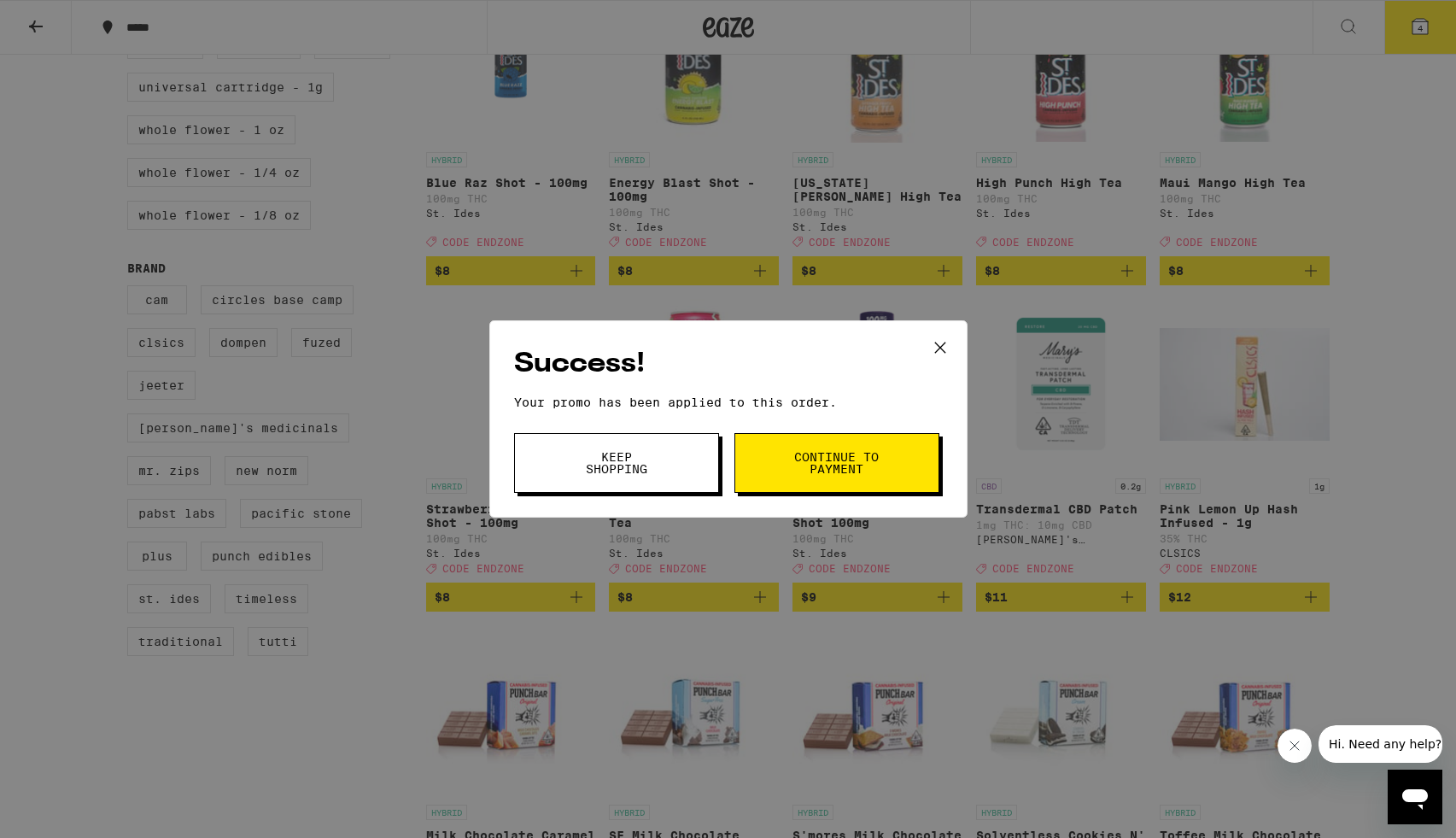
click at [658, 480] on button "Keep Shopping" at bounding box center [616, 462] width 205 height 60
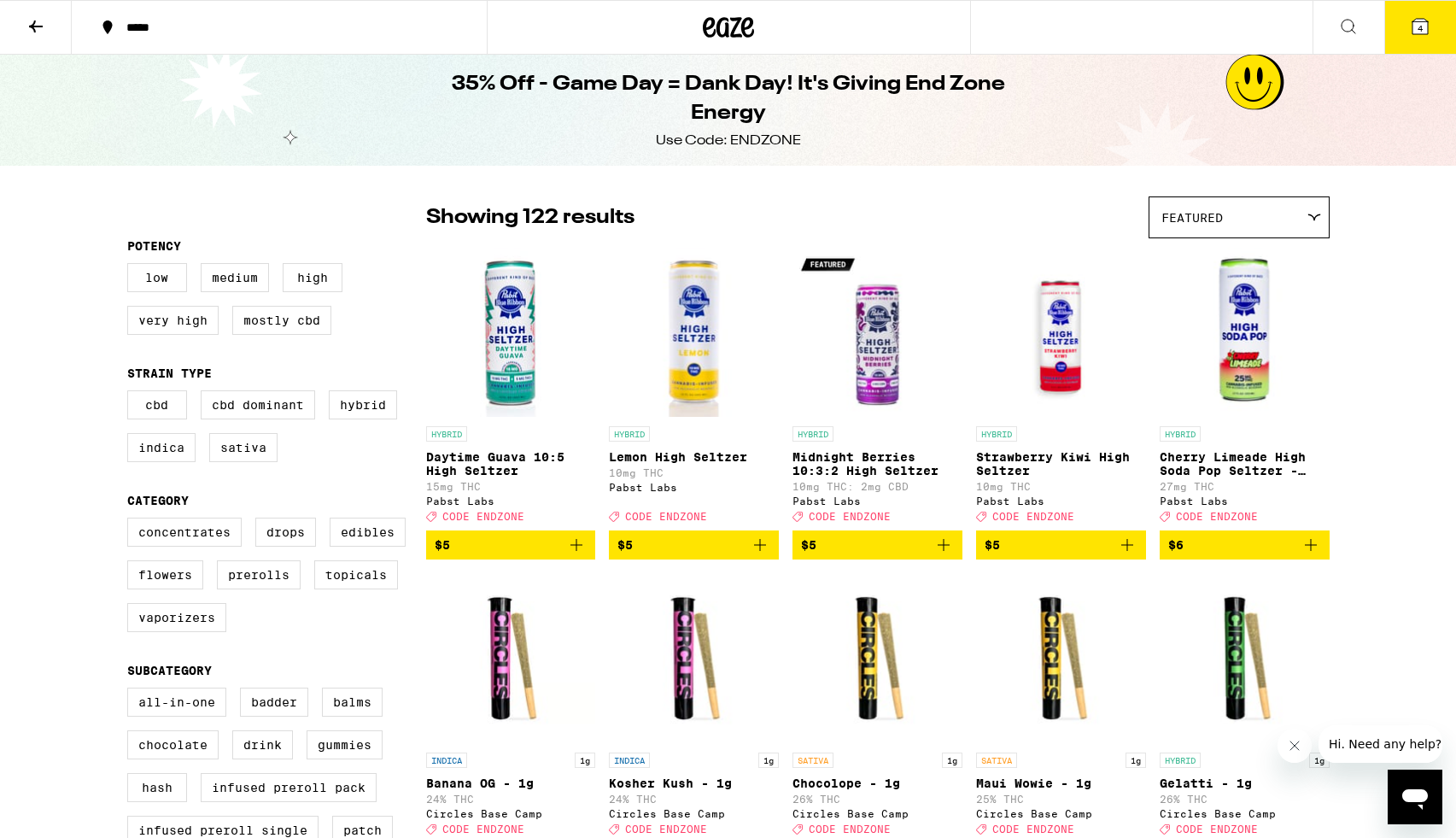
click at [1412, 34] on icon at bounding box center [1420, 26] width 20 height 20
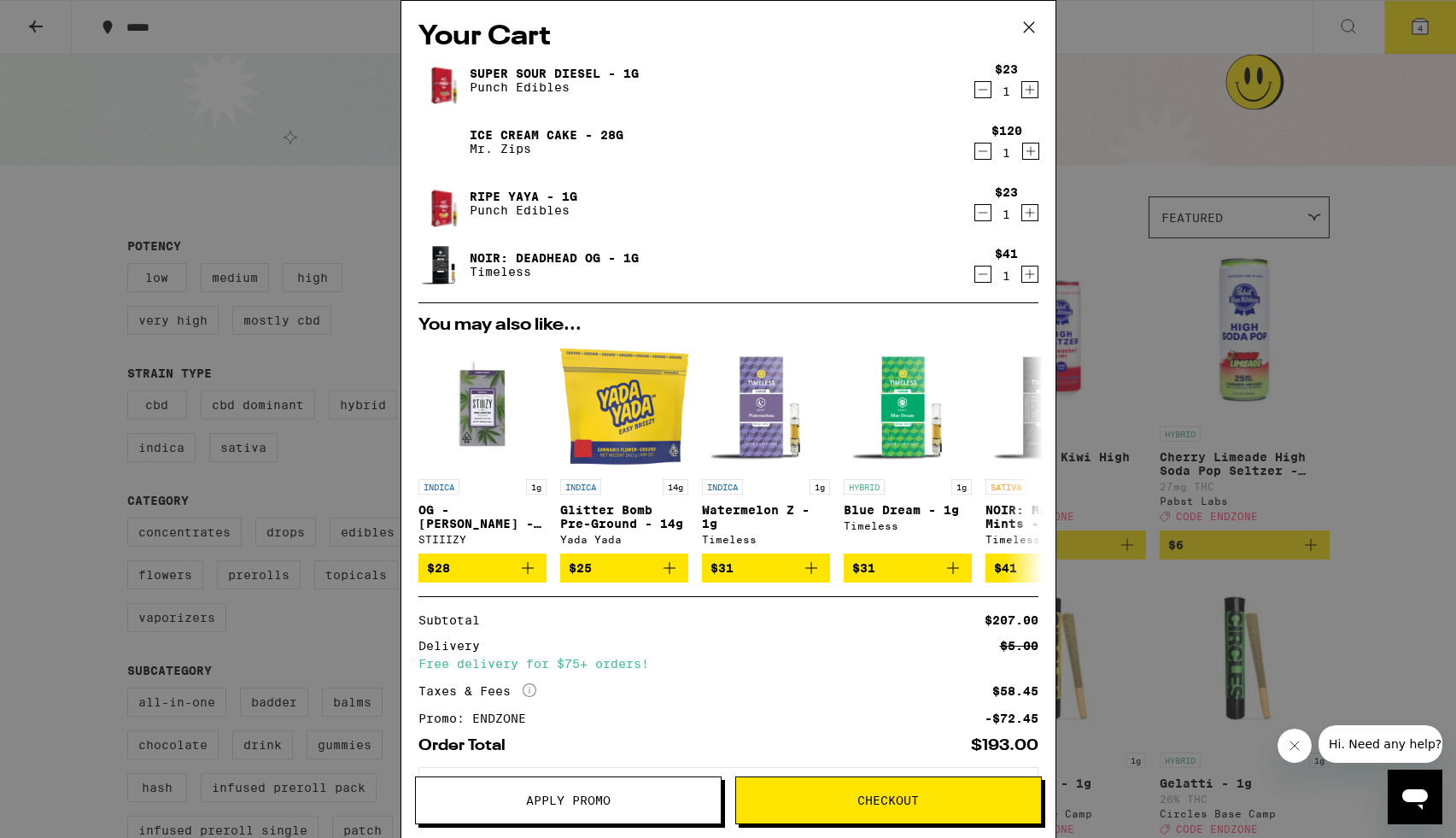
click at [1030, 24] on icon at bounding box center [1029, 27] width 26 height 26
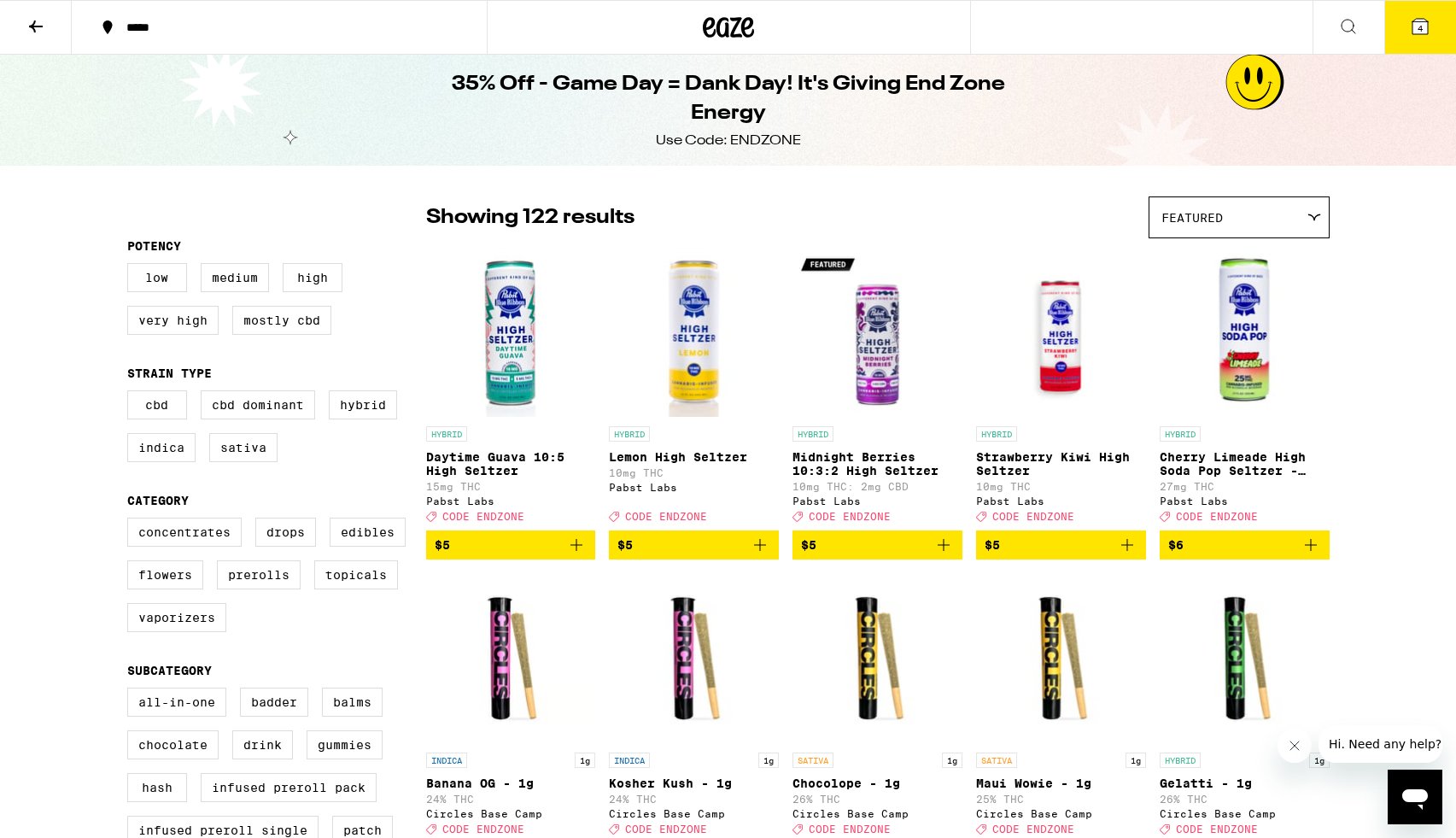
click at [28, 29] on icon at bounding box center [36, 26] width 20 height 20
